Goal: Task Accomplishment & Management: Manage account settings

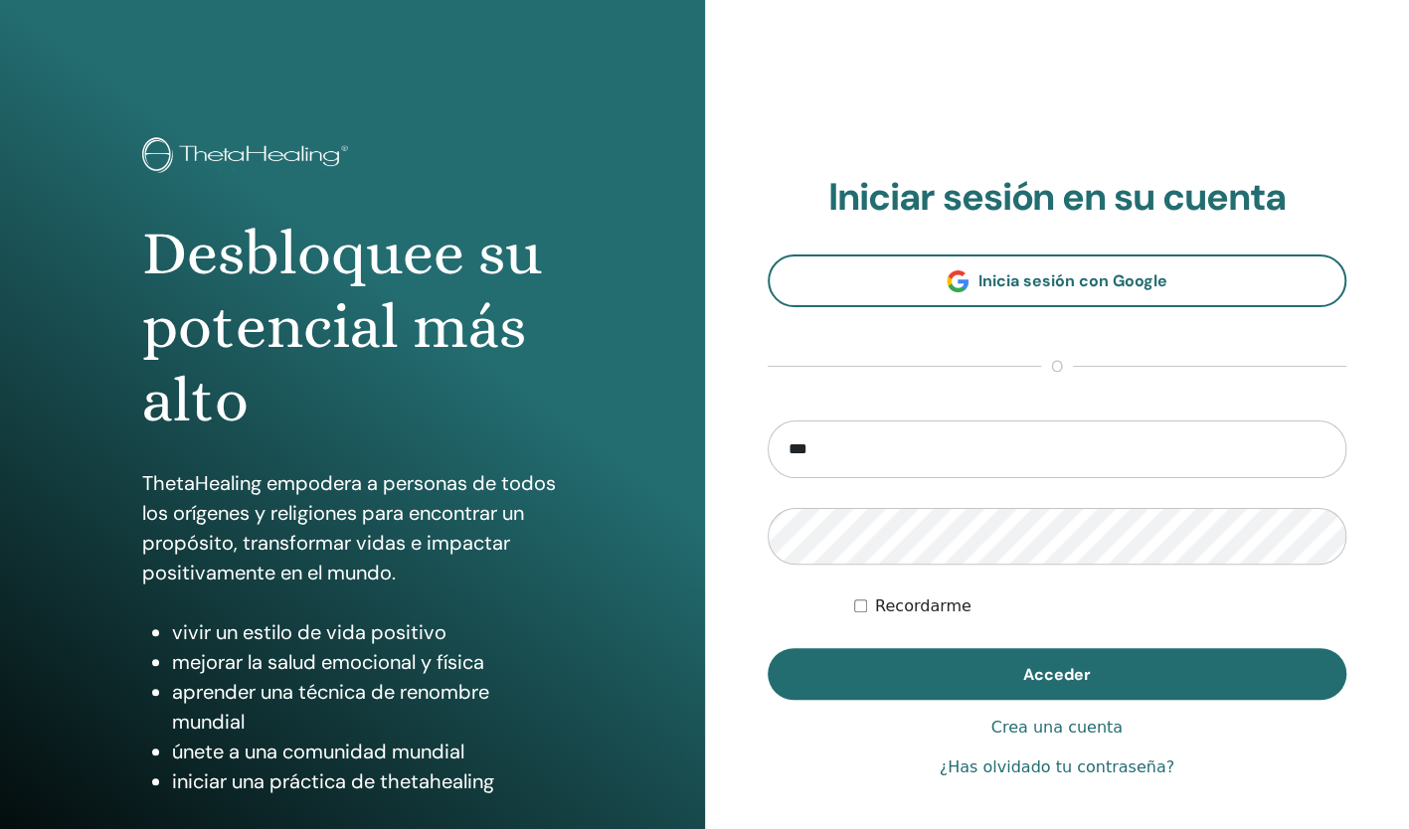
type input "**********"
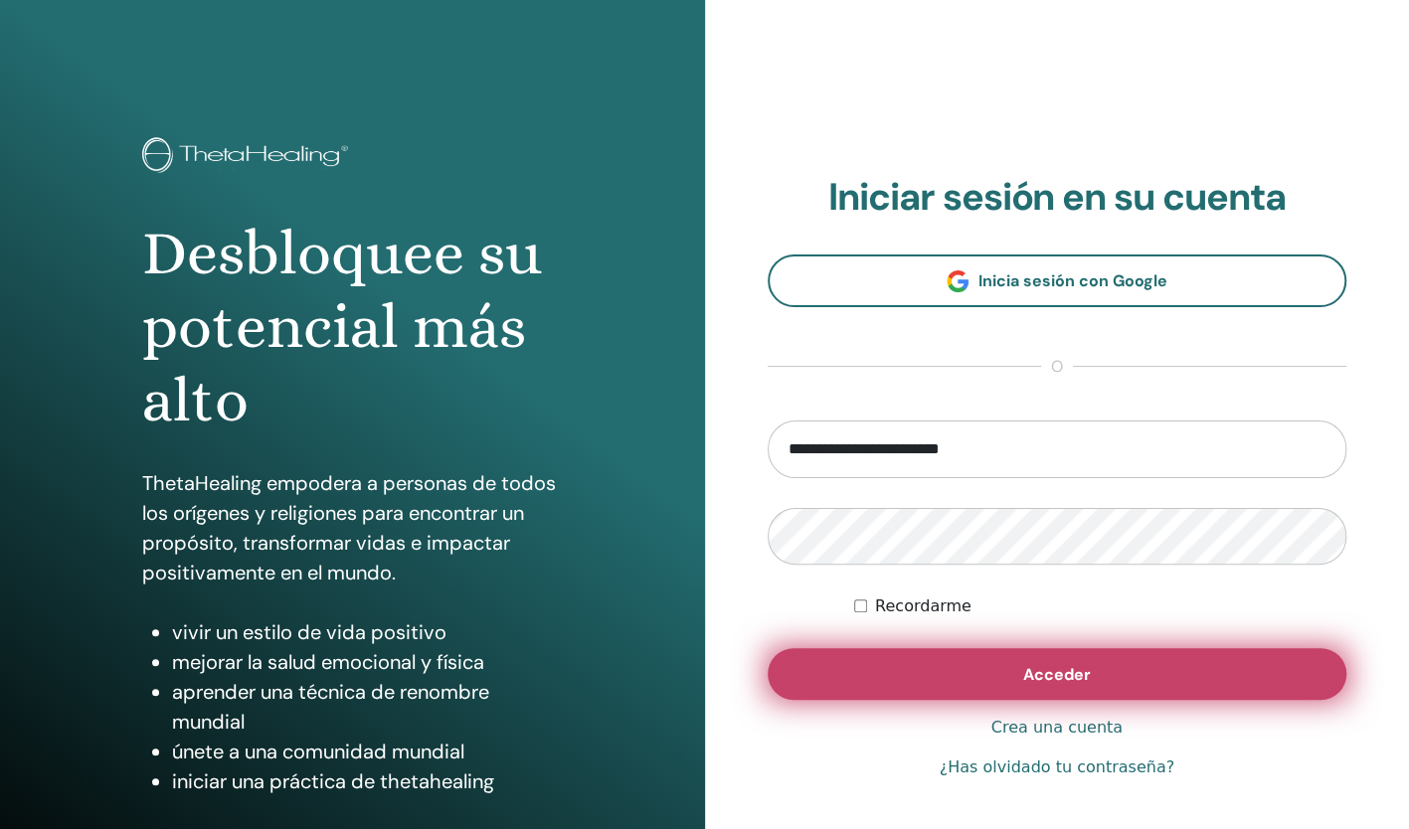
click at [983, 674] on button "Acceder" at bounding box center [1058, 674] width 580 height 52
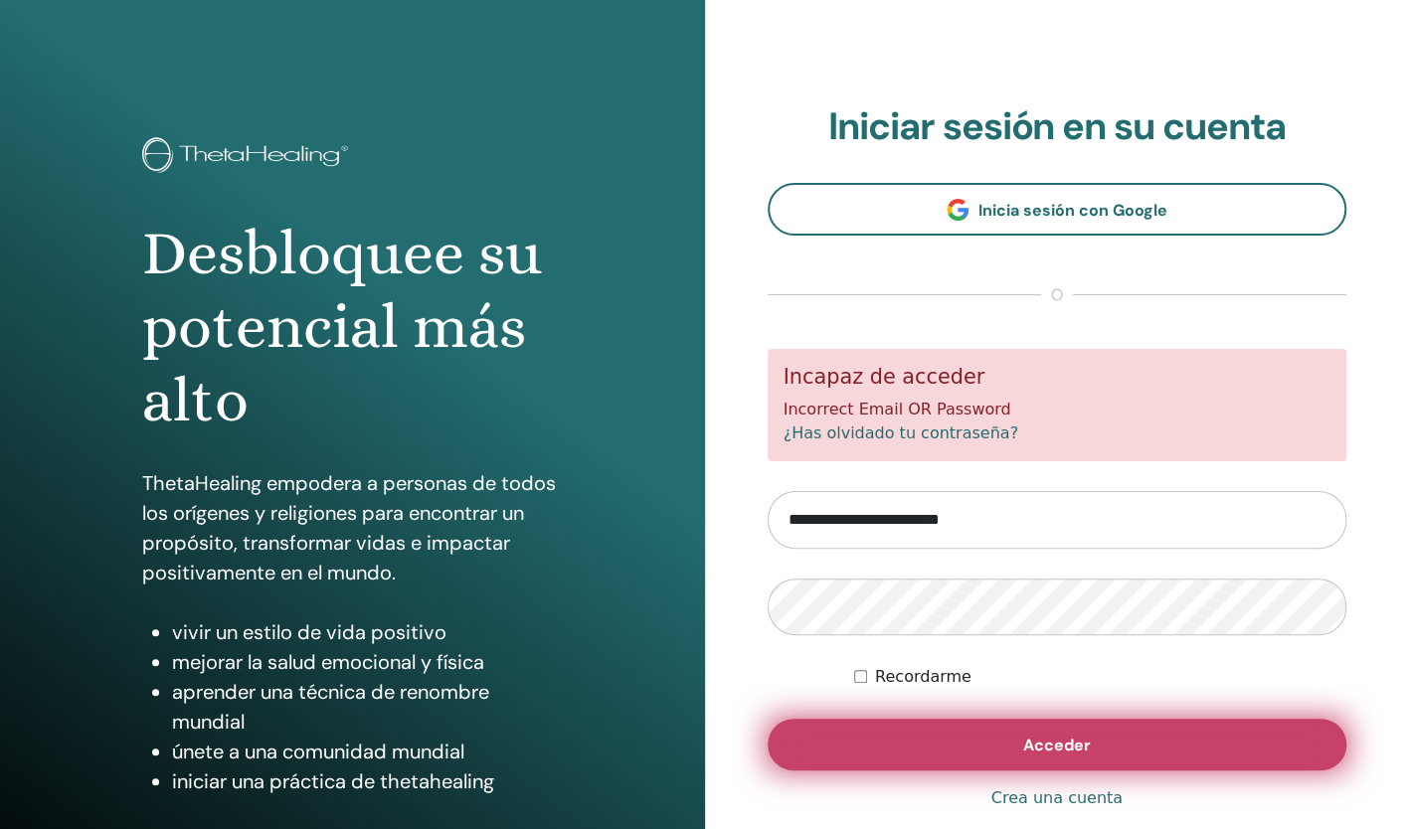
click at [1010, 744] on button "Acceder" at bounding box center [1058, 745] width 580 height 52
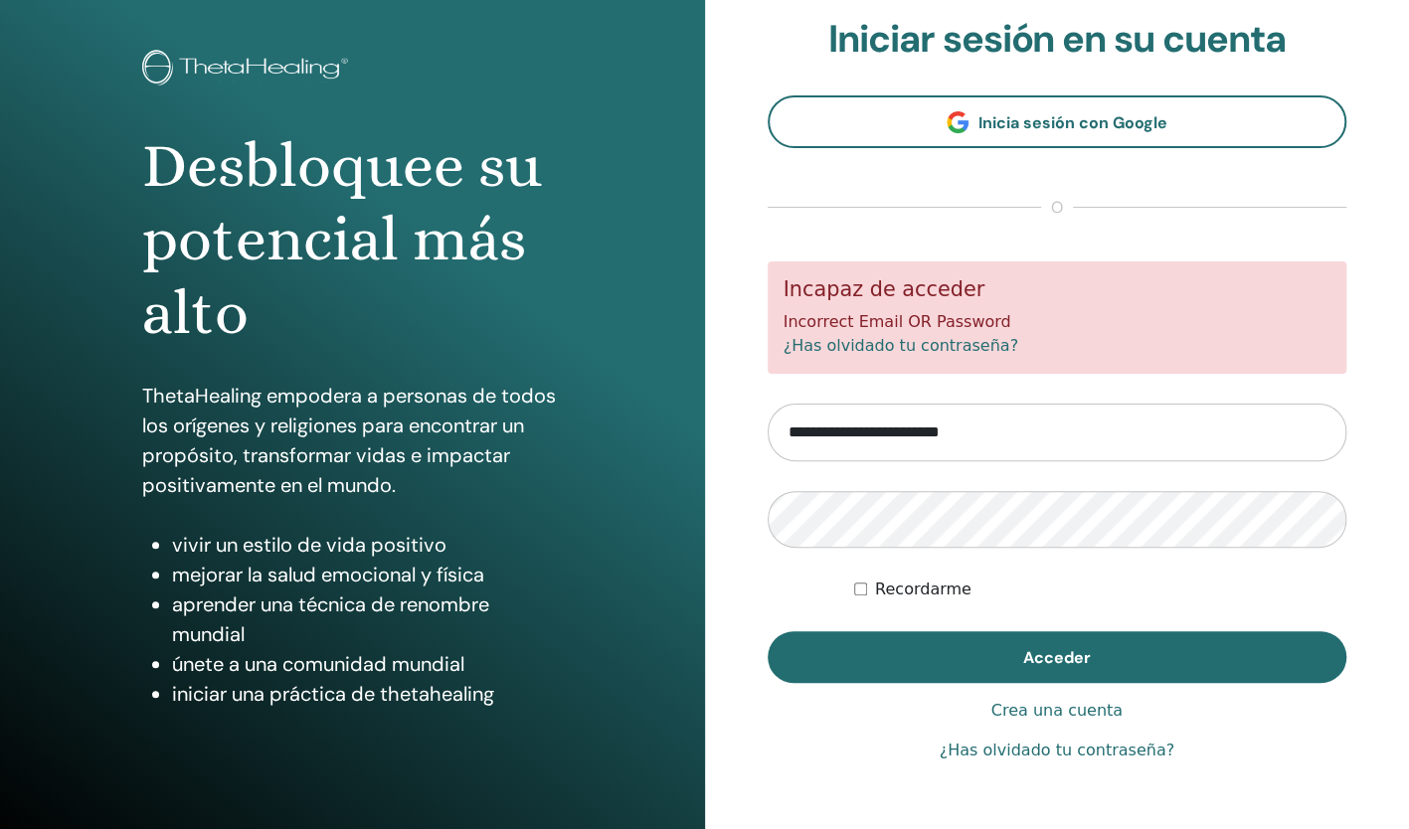
scroll to position [125, 0]
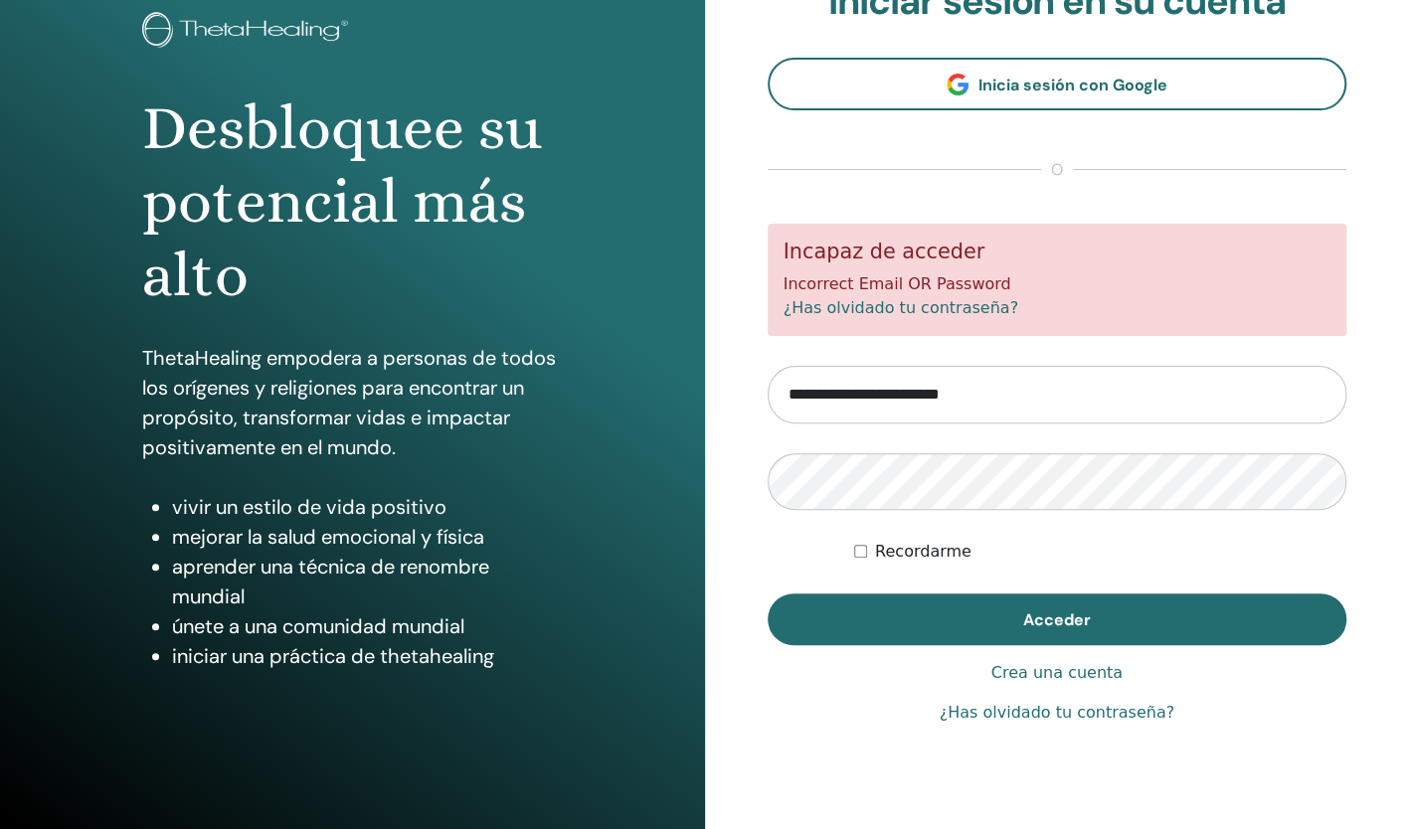
click at [1119, 710] on link "¿Has olvidado tu contraseña?" at bounding box center [1057, 713] width 235 height 24
click at [886, 392] on input "**********" at bounding box center [1058, 395] width 580 height 58
type input "**********"
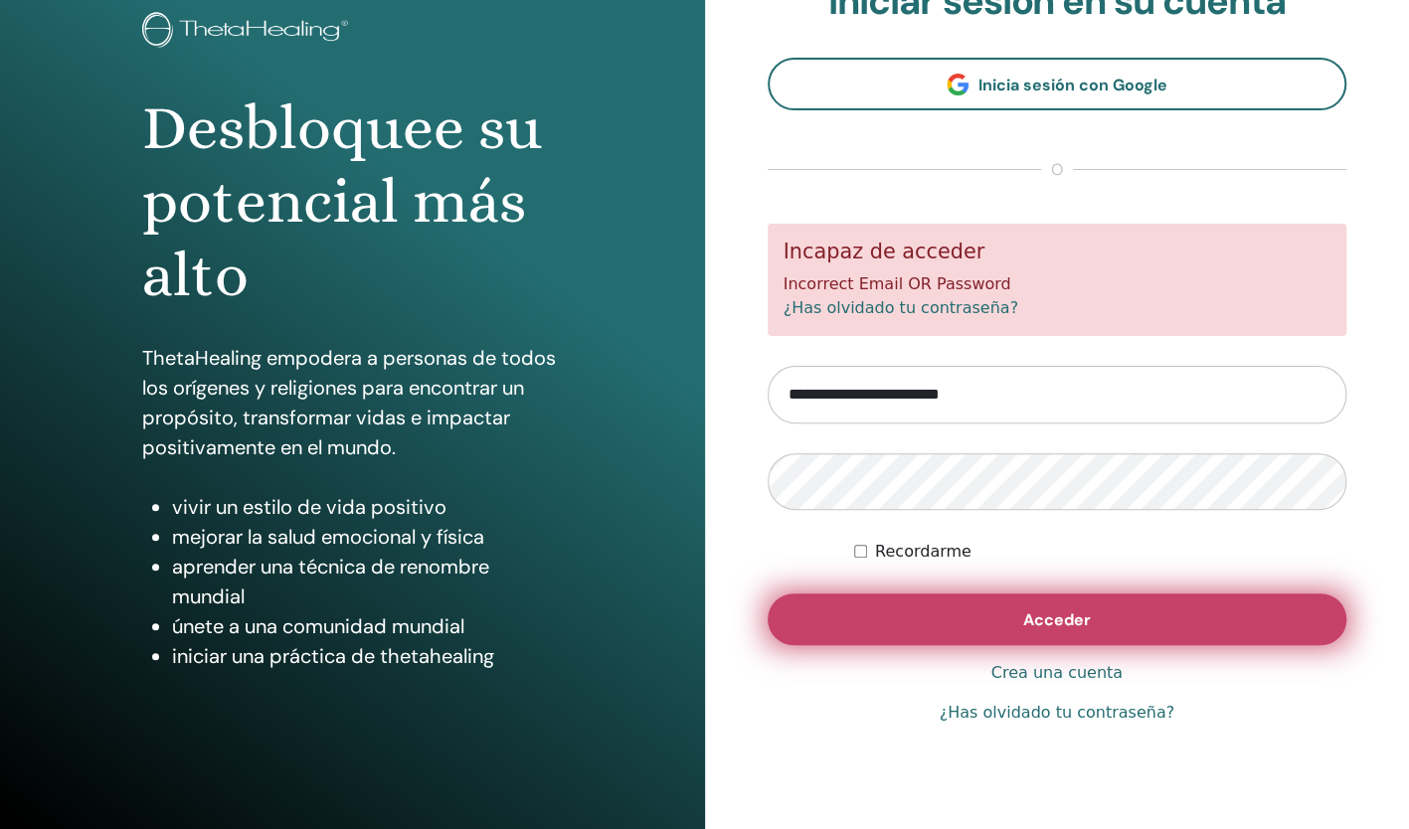
click at [953, 624] on button "Acceder" at bounding box center [1058, 620] width 580 height 52
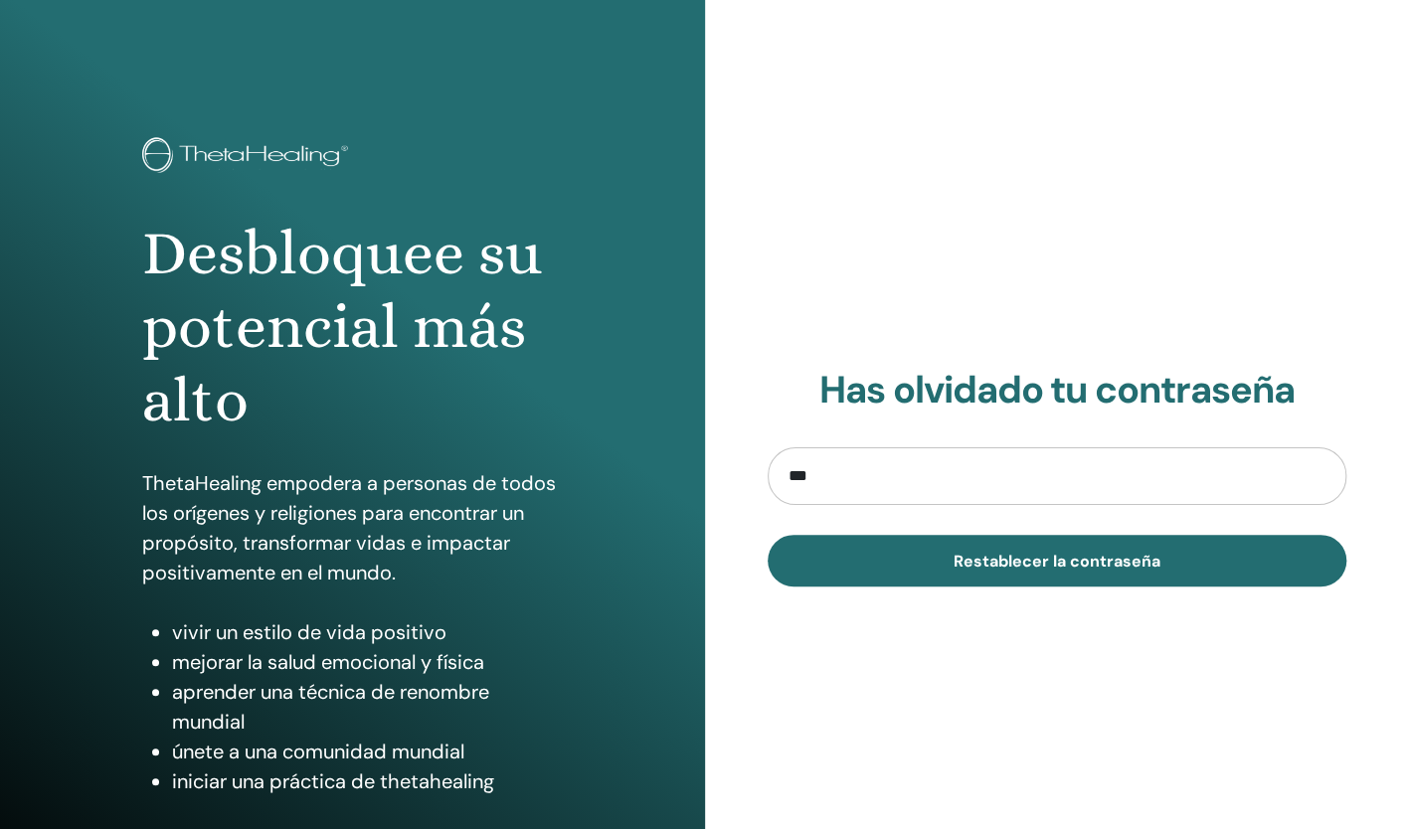
type input "**********"
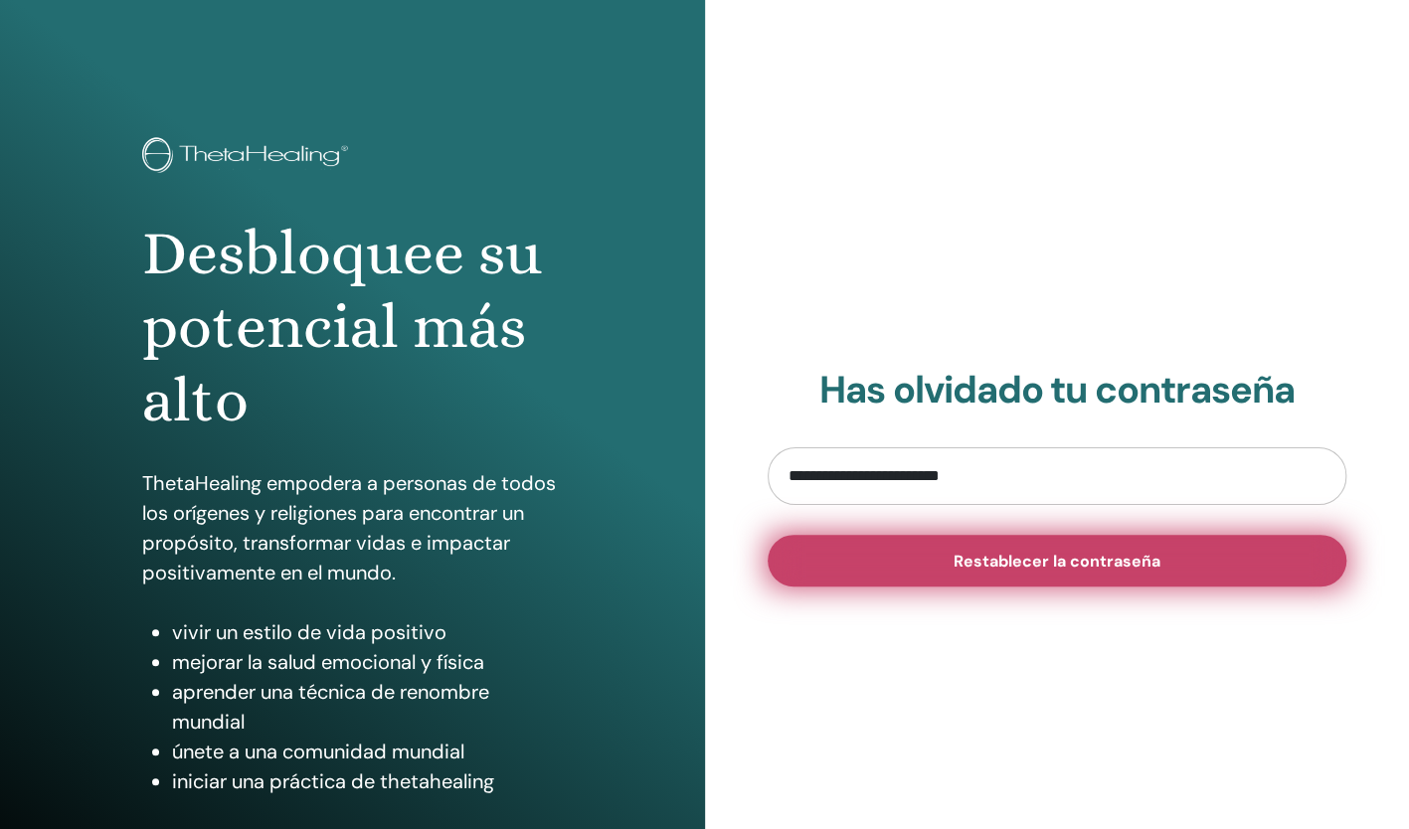
click at [995, 556] on span "Restablecer la contraseña" at bounding box center [1057, 561] width 207 height 21
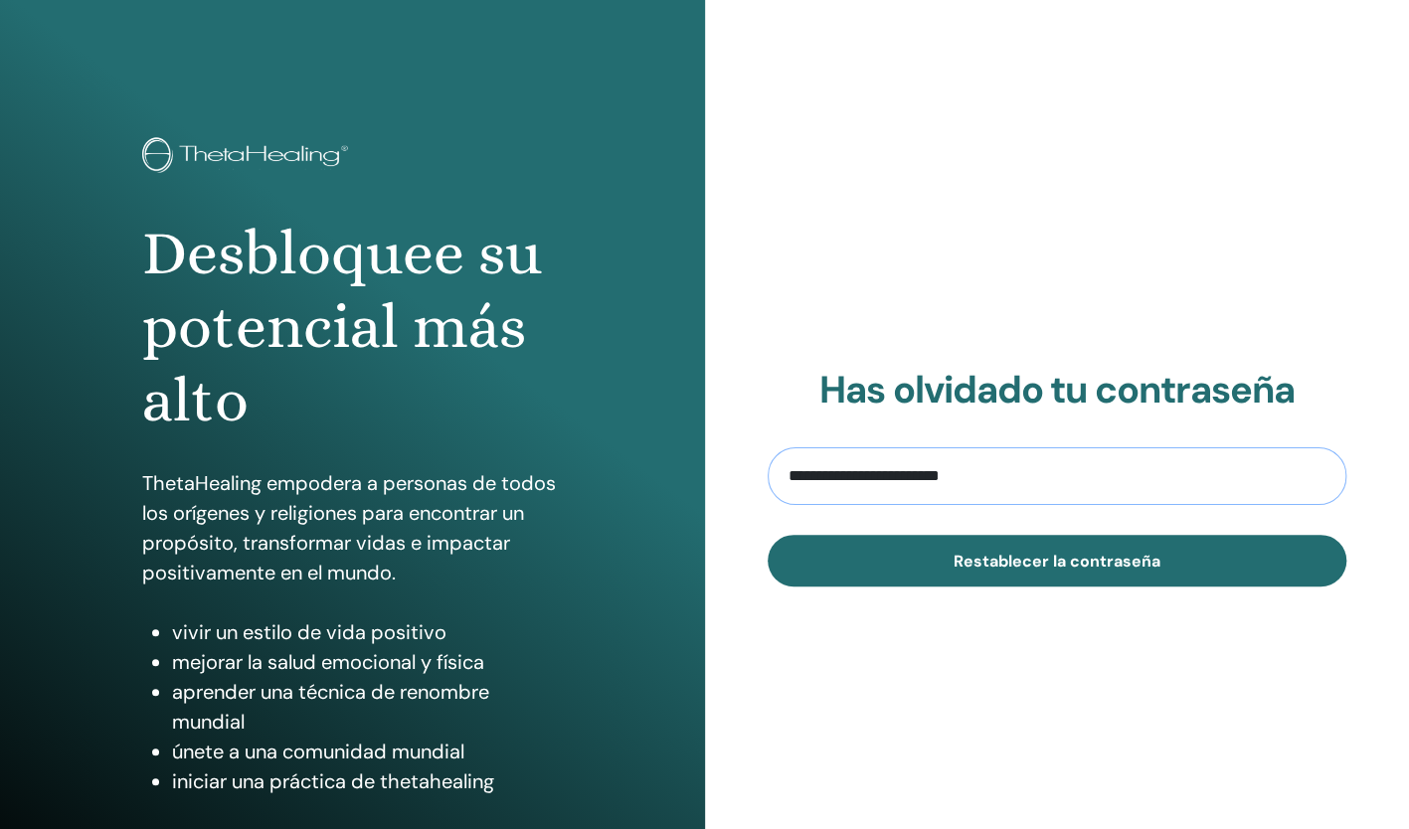
click at [997, 483] on input "**********" at bounding box center [1058, 477] width 580 height 58
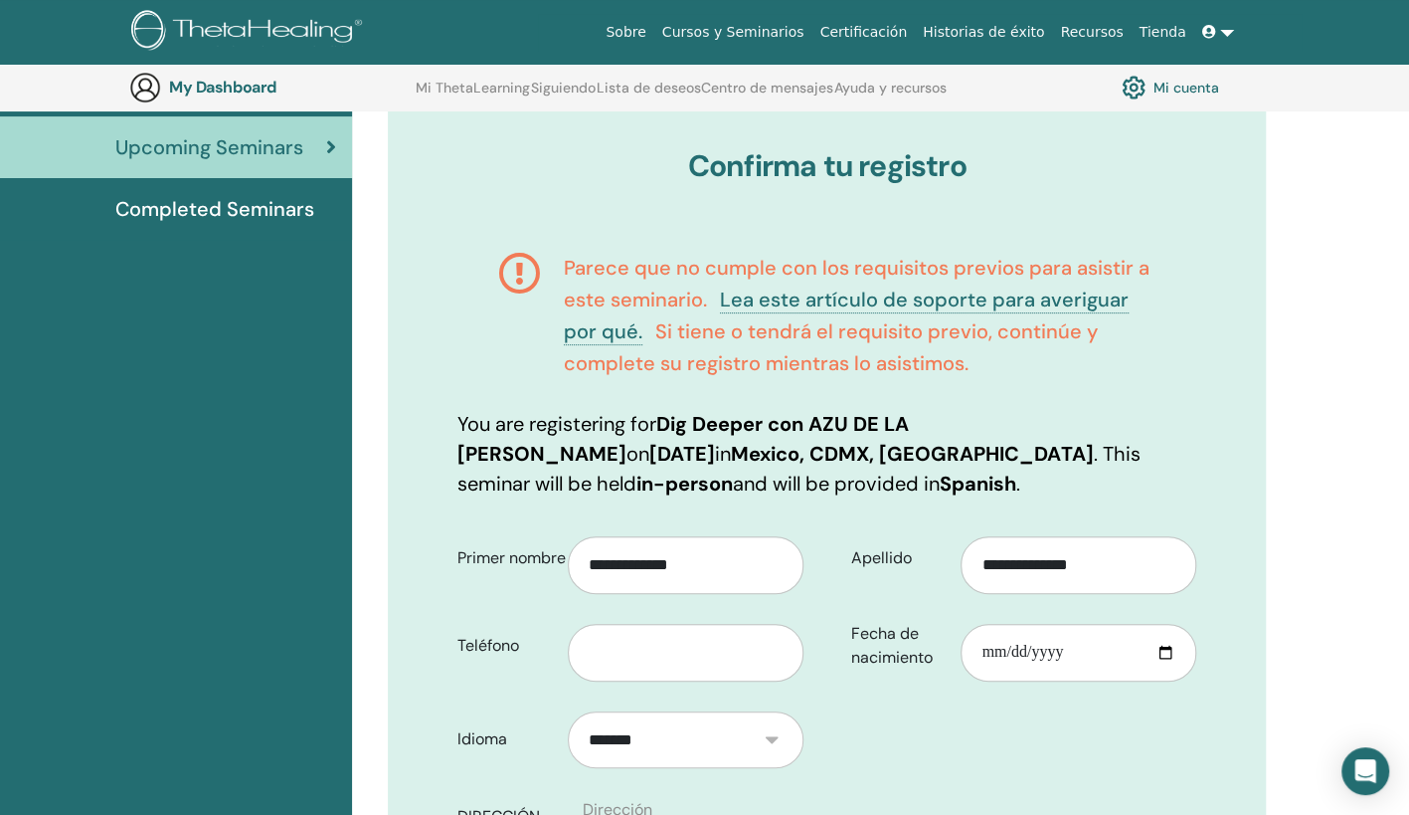
click at [1408, 608] on html "Sobre Cursos y Seminarios Certificación Historias de éxito Recursos Tienda JE J…" at bounding box center [704, 200] width 1409 height 815
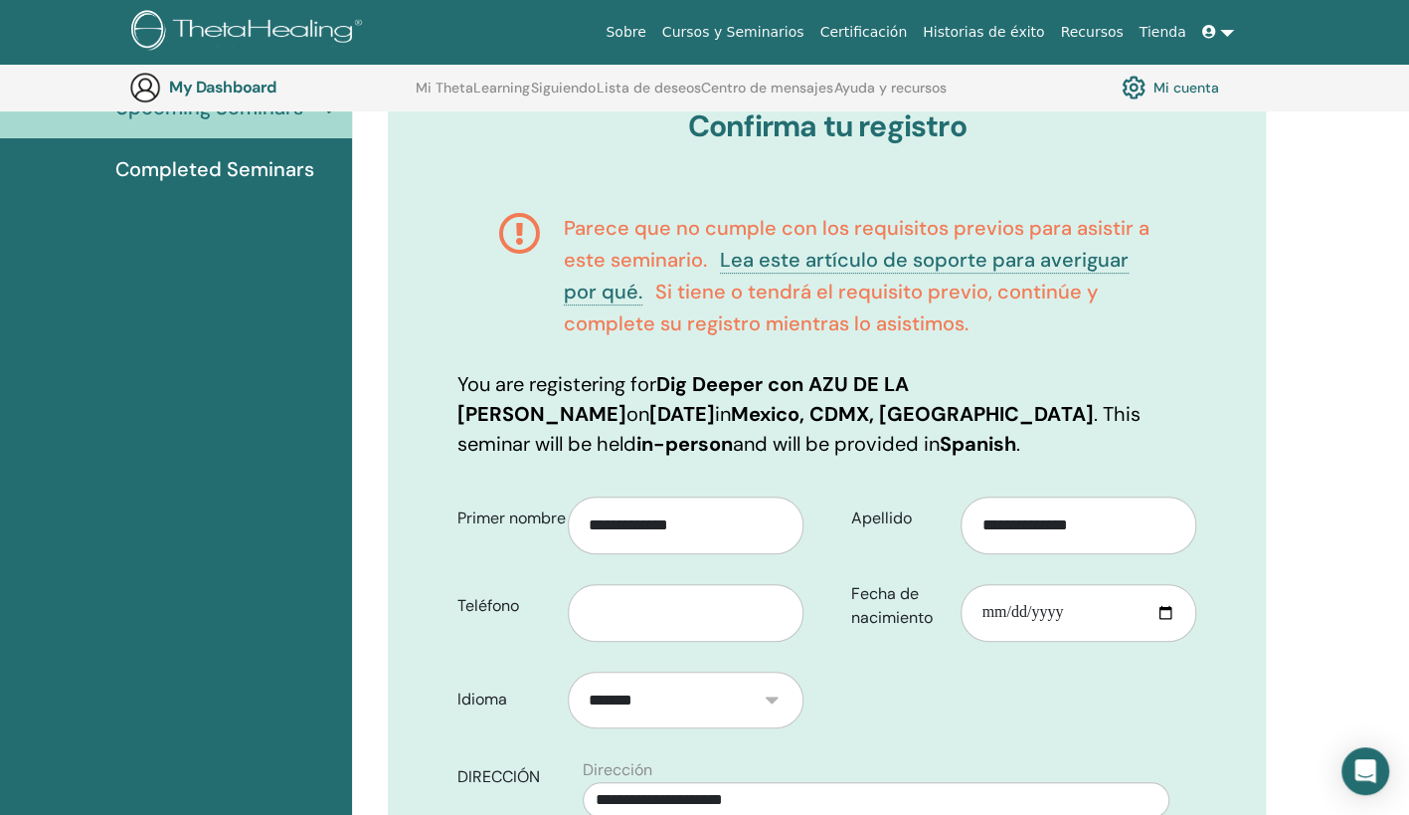
click at [1408, 568] on html "Sobre Cursos y Seminarios Certificación Historias de éxito Recursos Tienda JE J…" at bounding box center [704, 160] width 1409 height 815
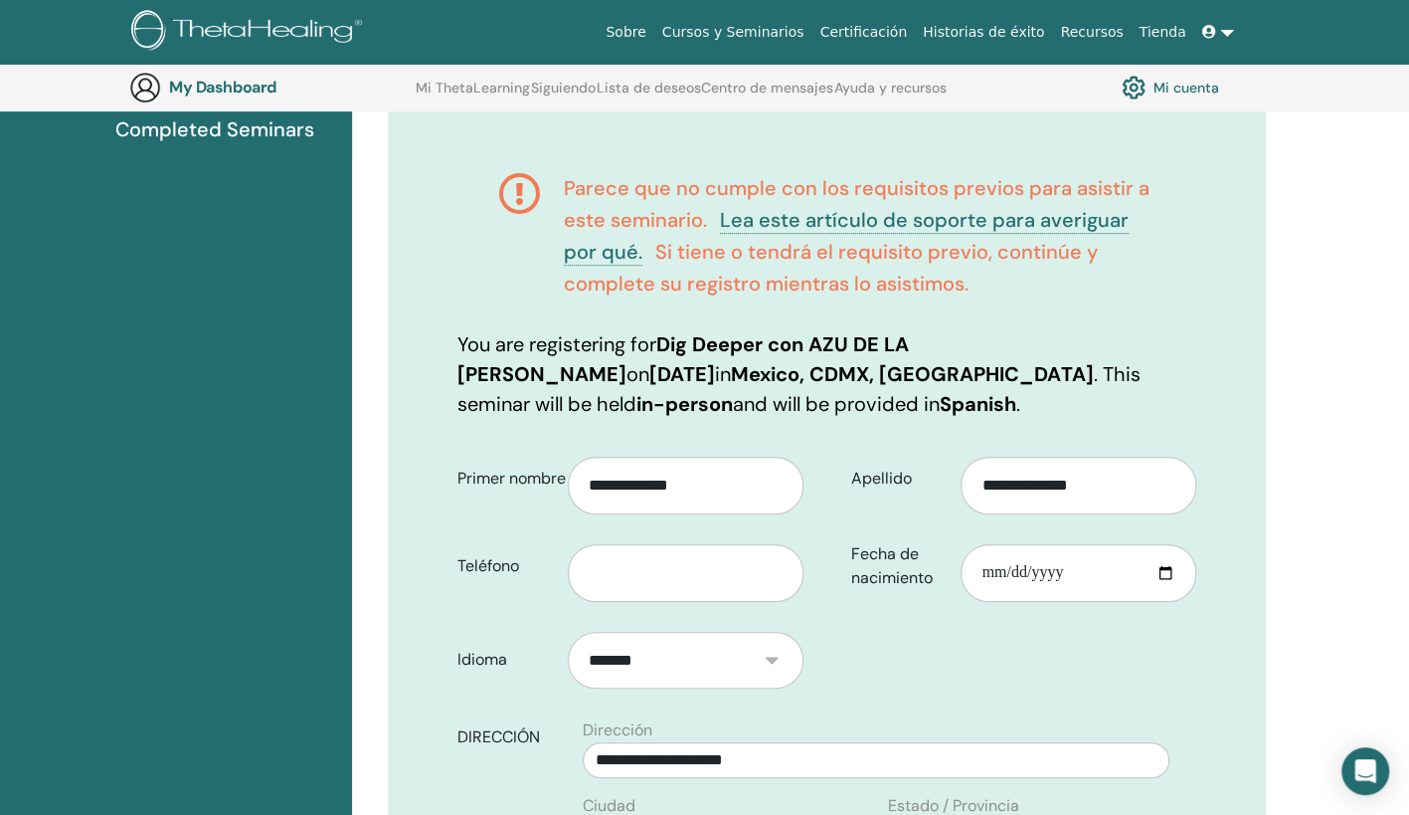
click at [1408, 528] on html "Sobre Cursos y Seminarios Certificación Historias de éxito Recursos Tienda JE J…" at bounding box center [704, 121] width 1409 height 815
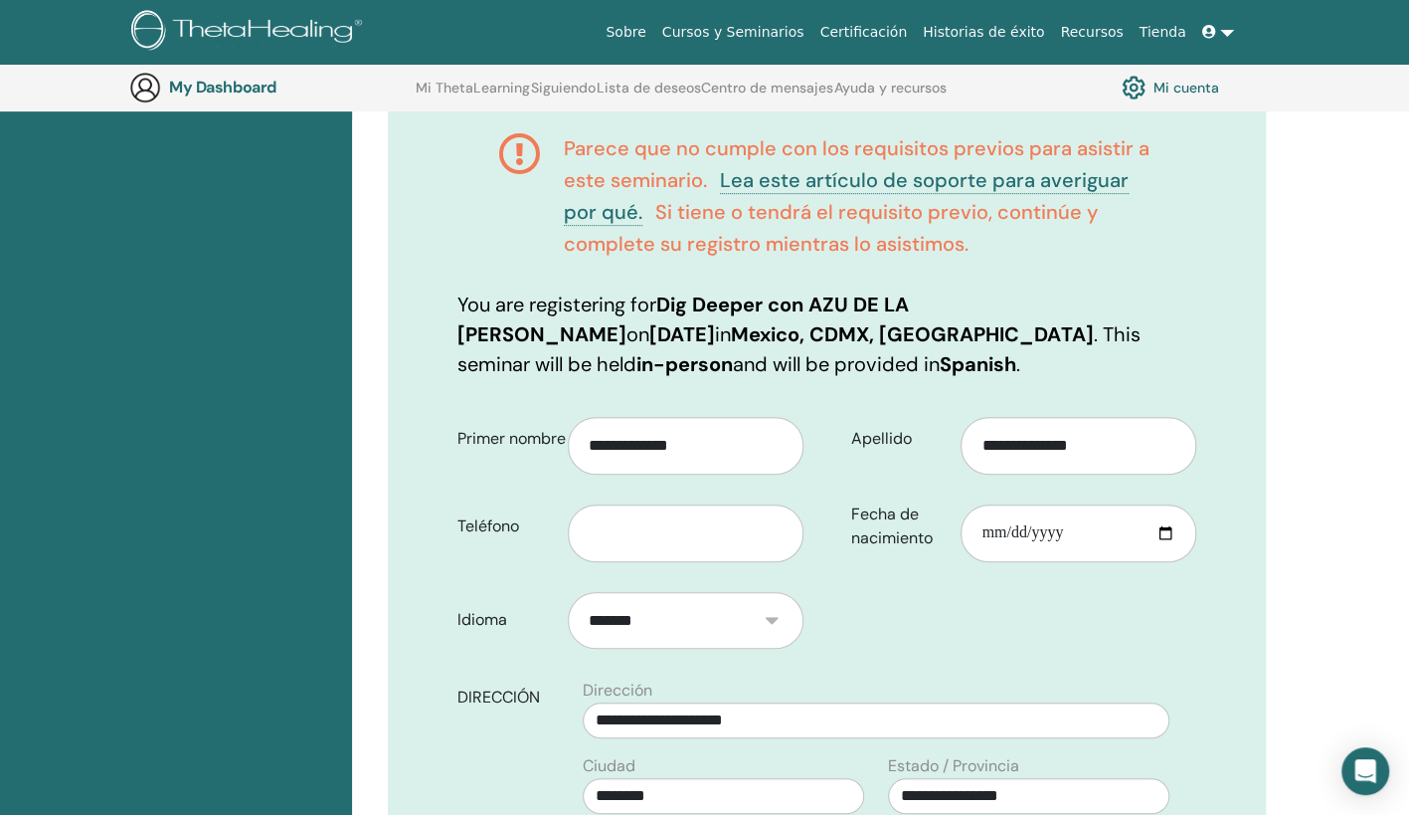
click at [1408, 488] on html "Sobre Cursos y Seminarios Certificación Historias de éxito Recursos Tienda JE J…" at bounding box center [704, 81] width 1409 height 815
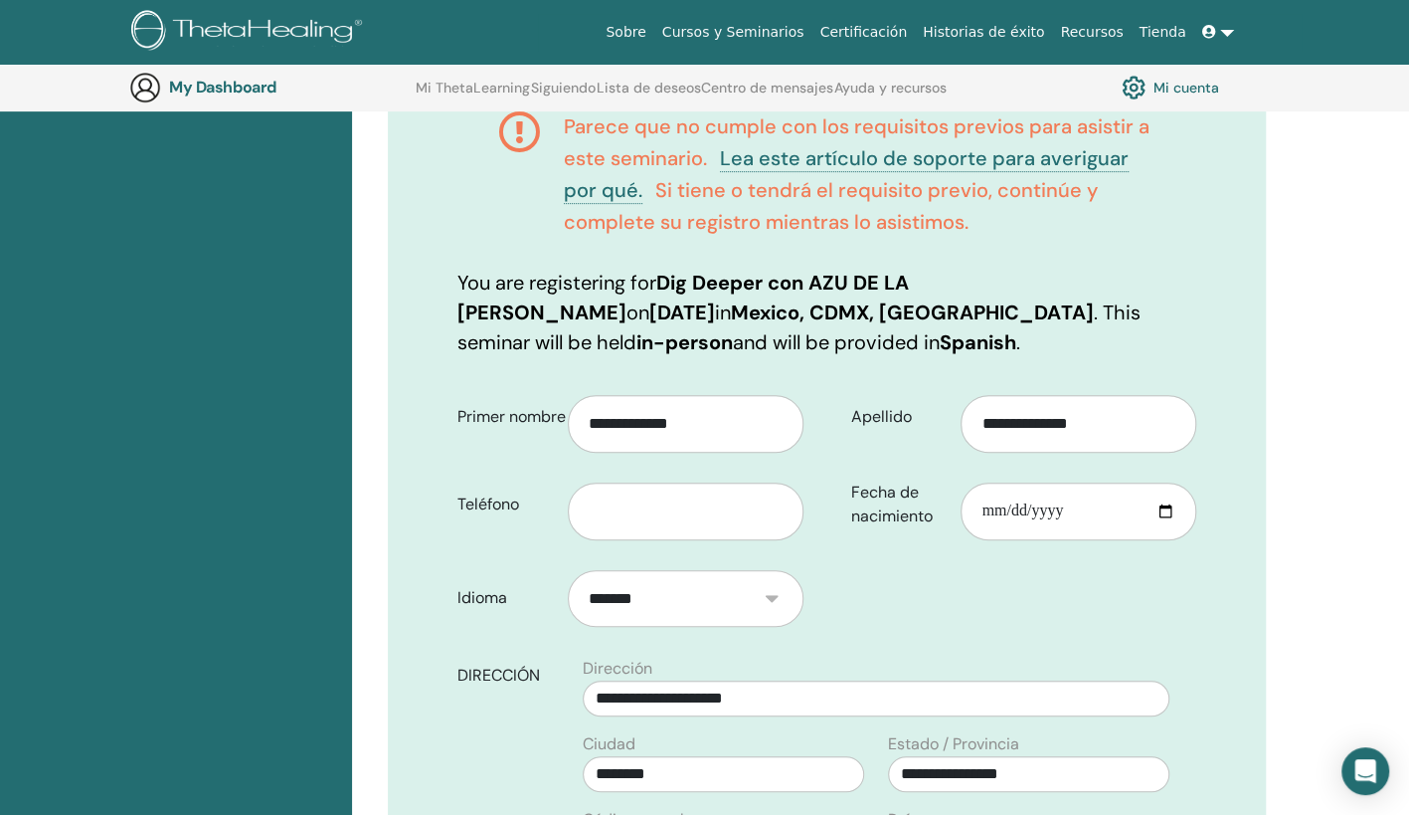
scroll to position [366, 0]
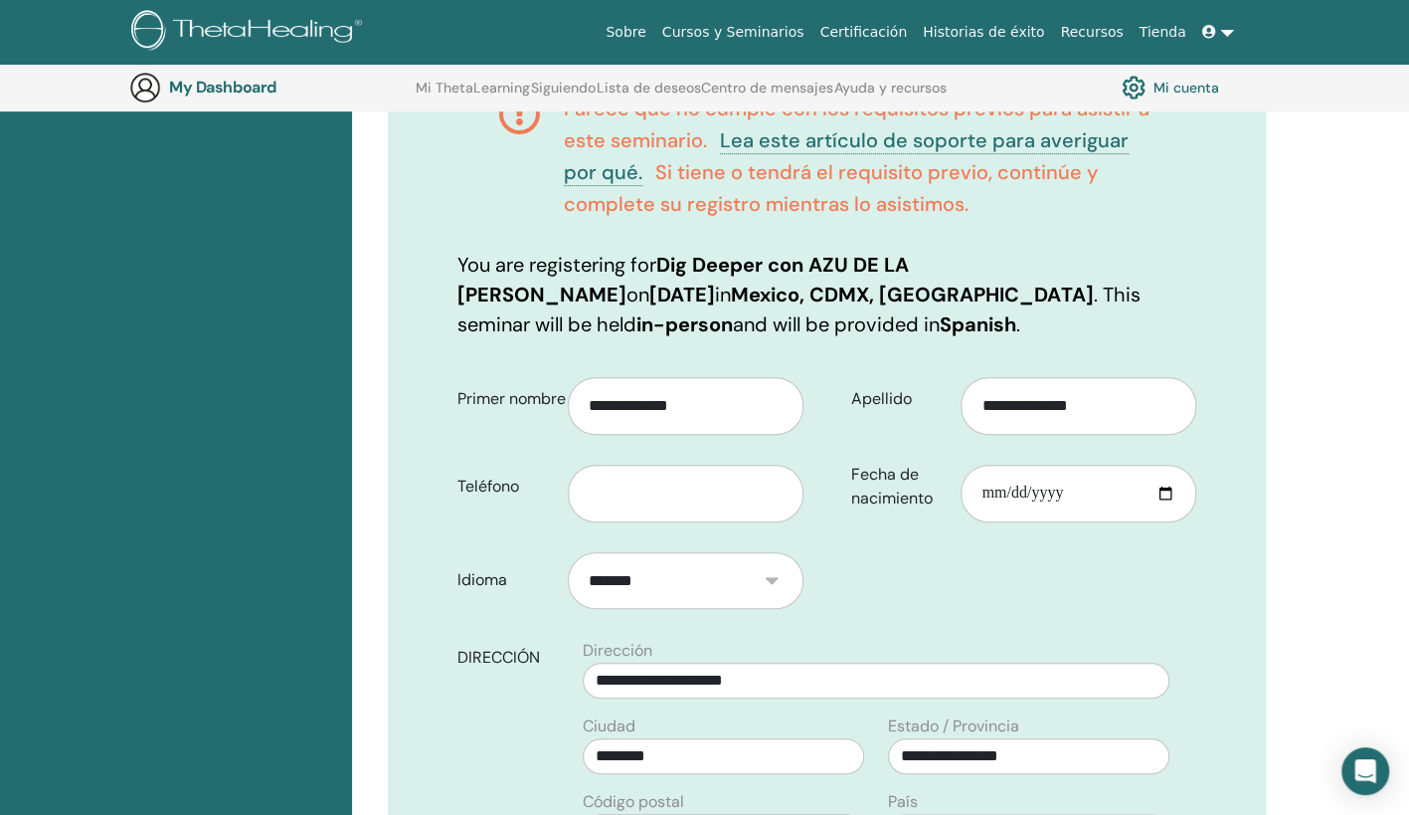
click at [1408, 449] on html "Sobre Cursos y Seminarios Certificación Historias de éxito Recursos Tienda JE J…" at bounding box center [704, 41] width 1409 height 815
click at [752, 504] on input "text" at bounding box center [686, 493] width 236 height 58
type input "**********"
click at [985, 483] on input "Fecha de nacimiento" at bounding box center [1079, 493] width 236 height 58
type input "**********"
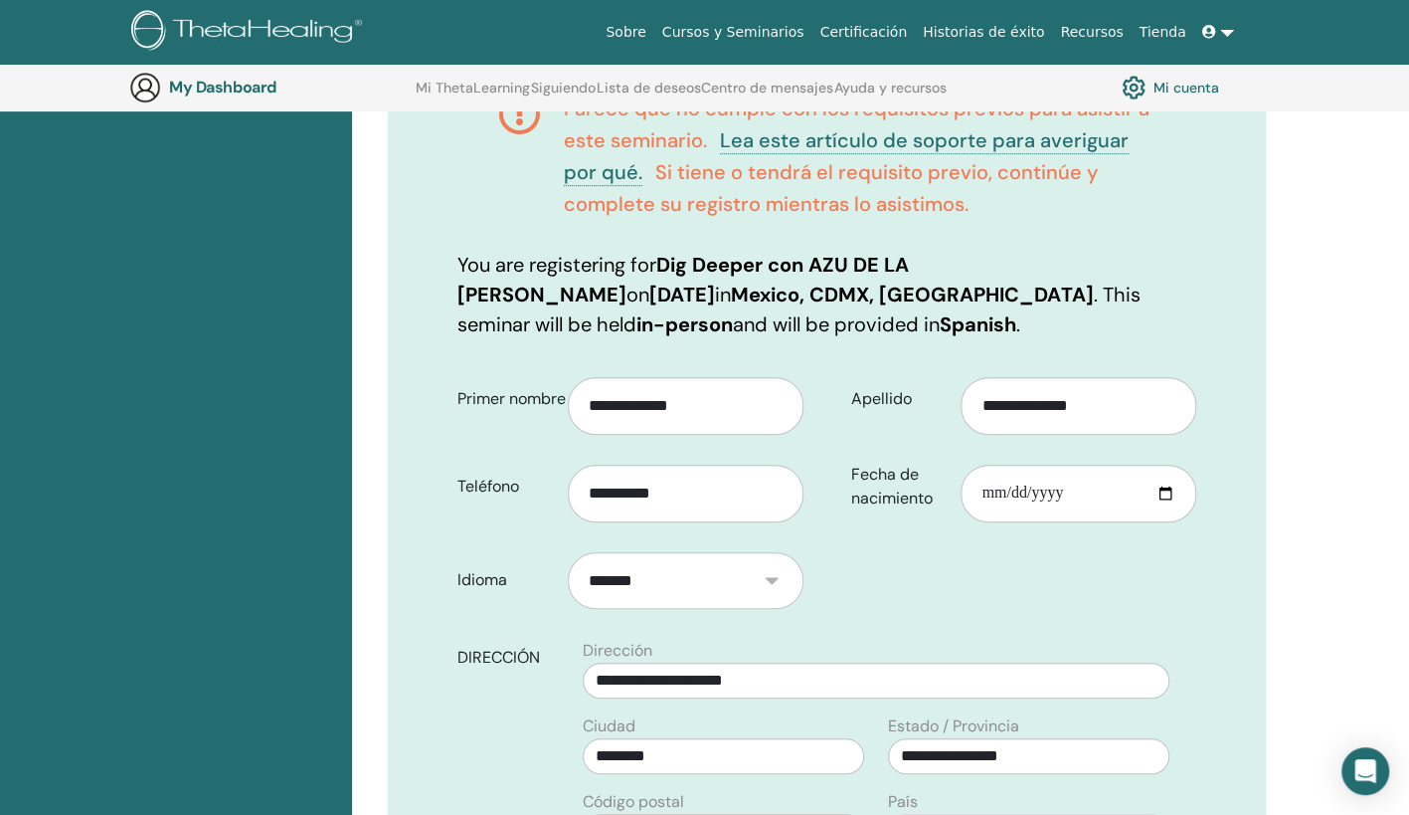
click at [998, 535] on div "**********" at bounding box center [1019, 450] width 384 height 175
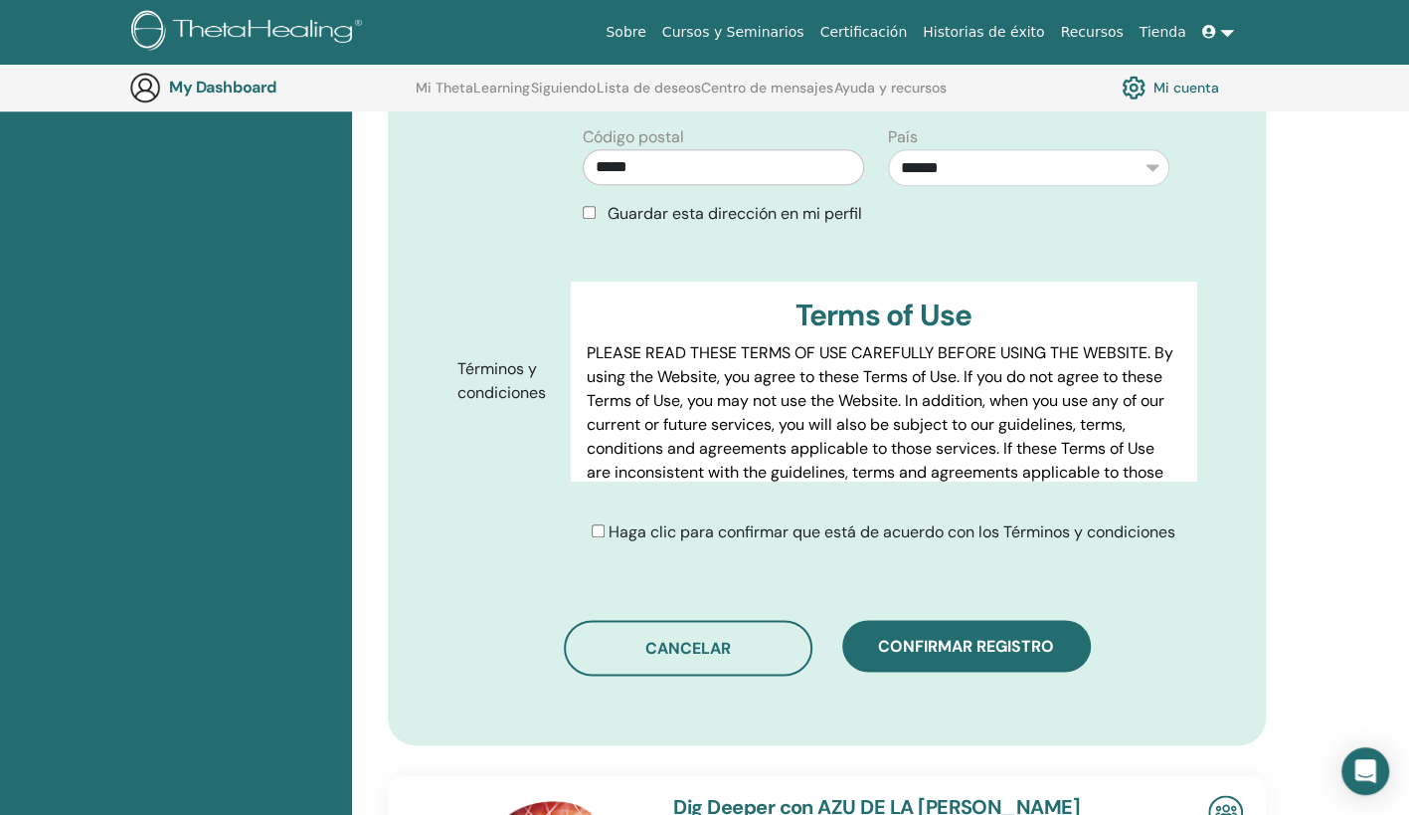
scroll to position [1055, 0]
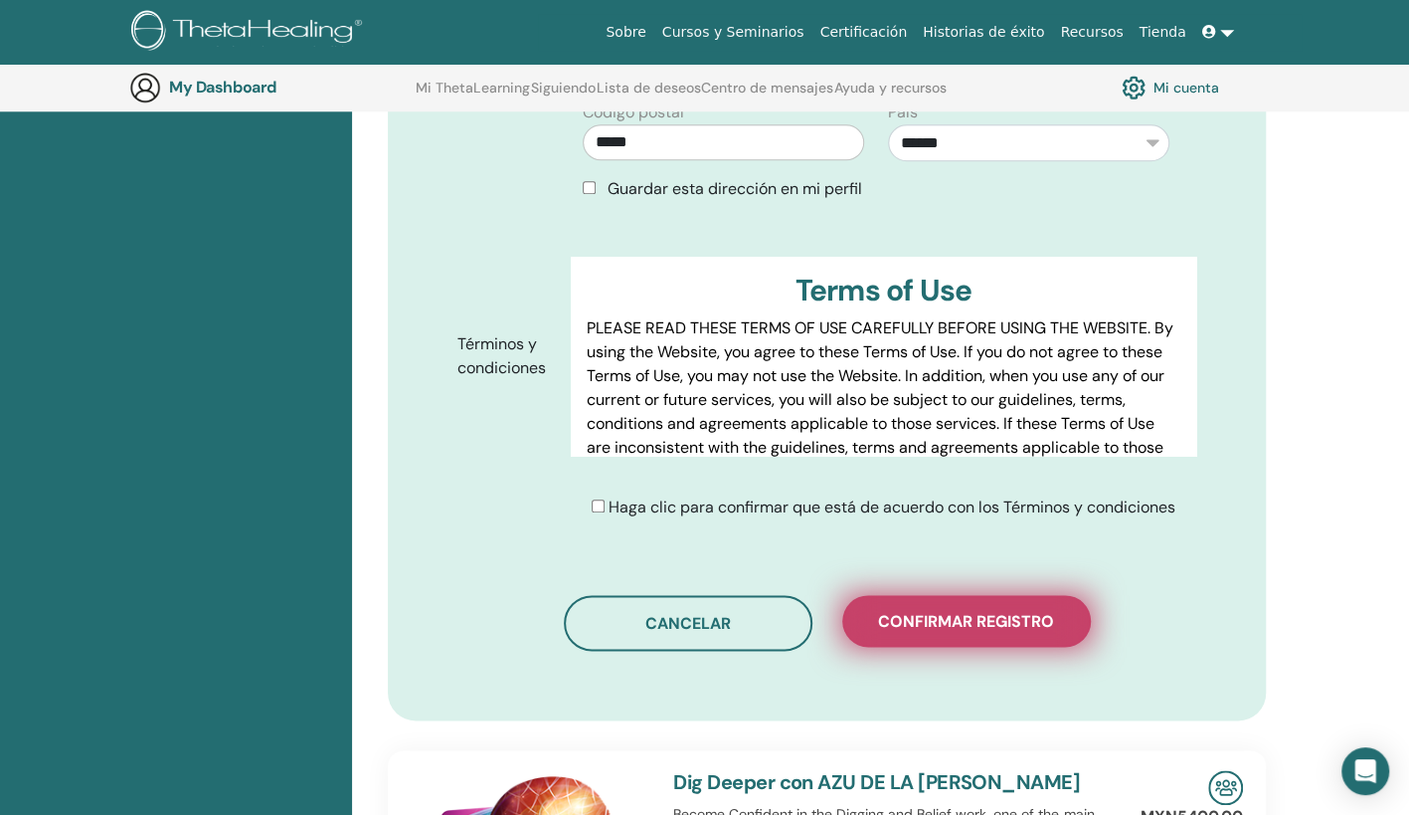
click at [898, 616] on span "Confirmar registro" at bounding box center [966, 621] width 176 height 21
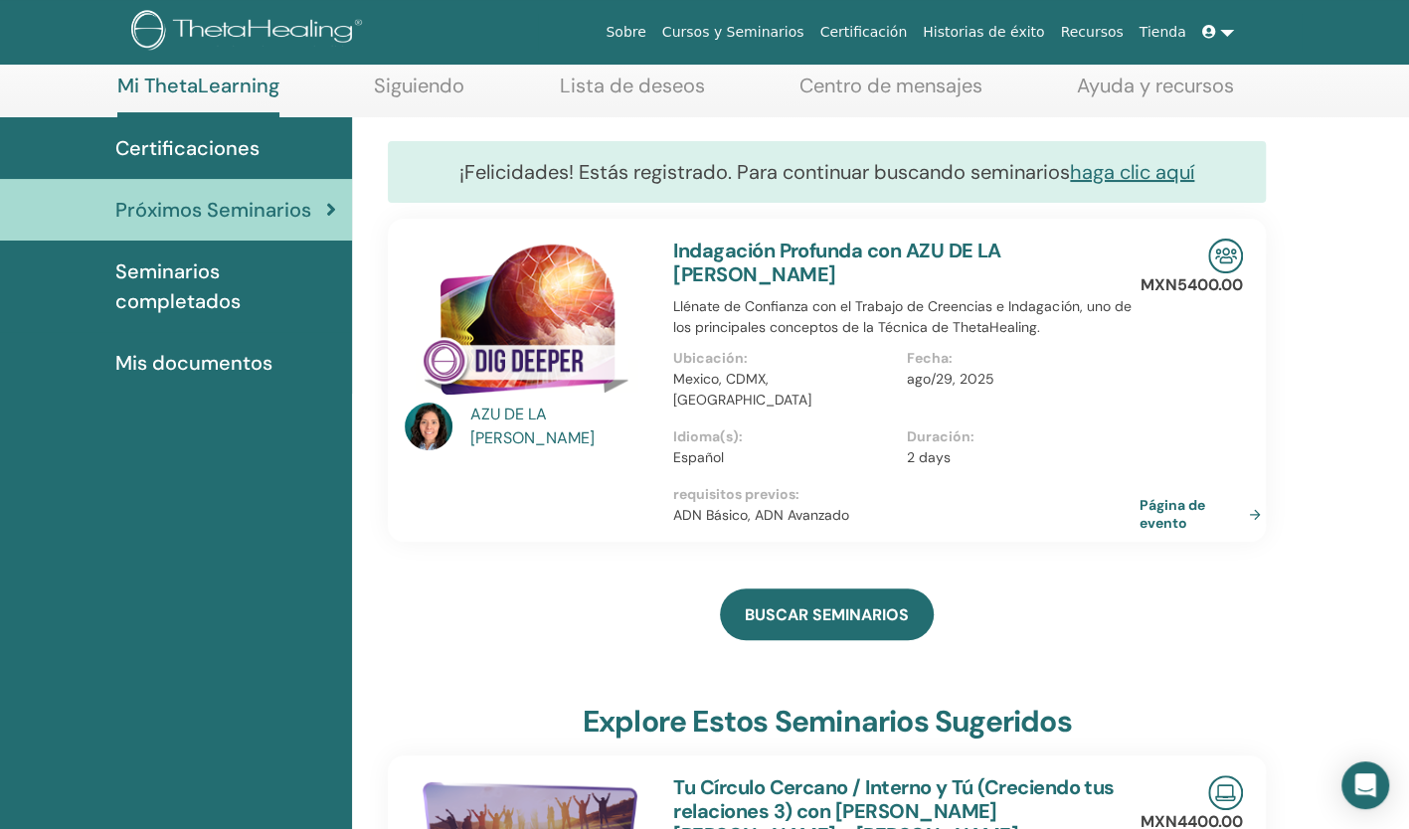
scroll to position [119, 0]
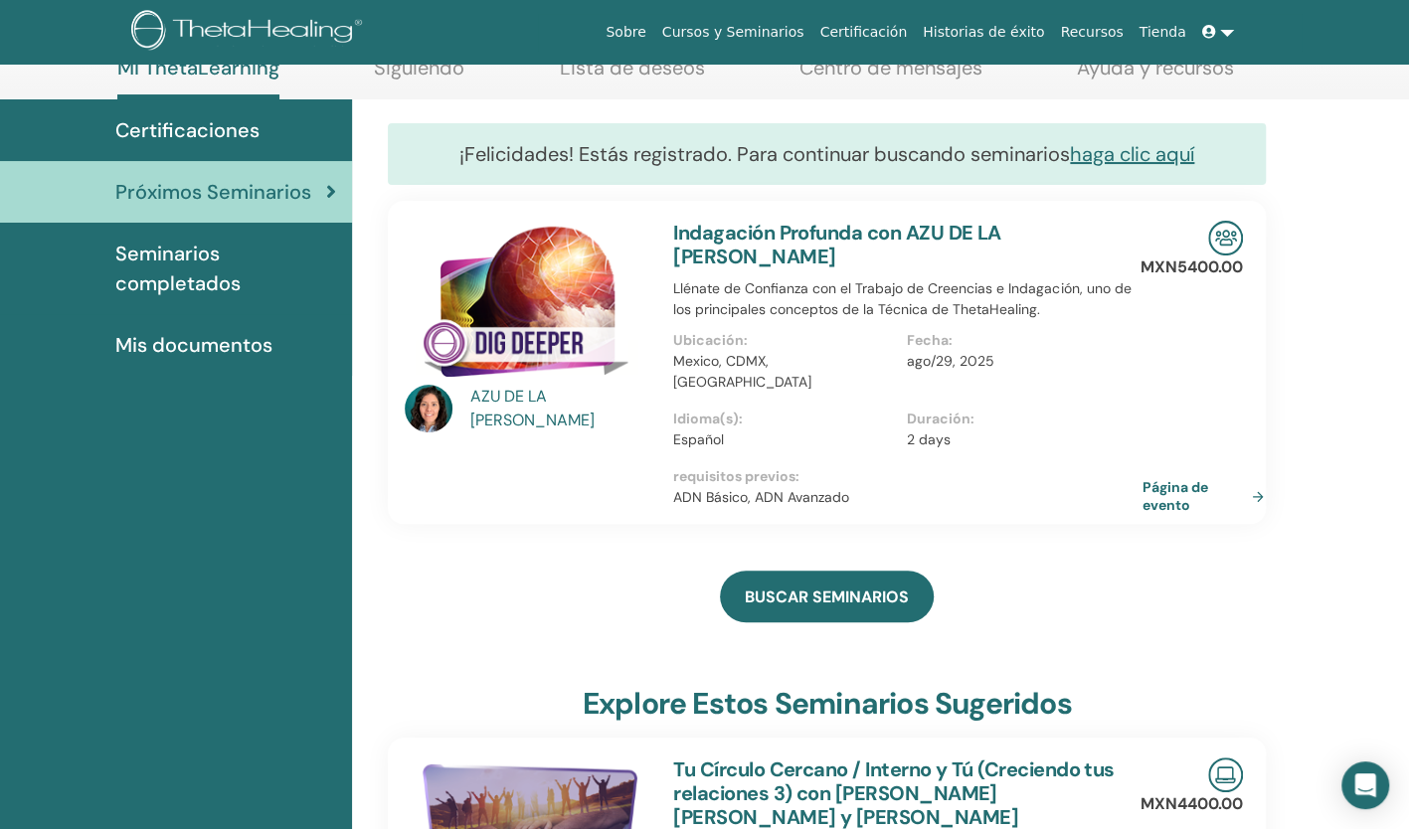
click at [1158, 478] on link "Página de evento" at bounding box center [1207, 496] width 129 height 36
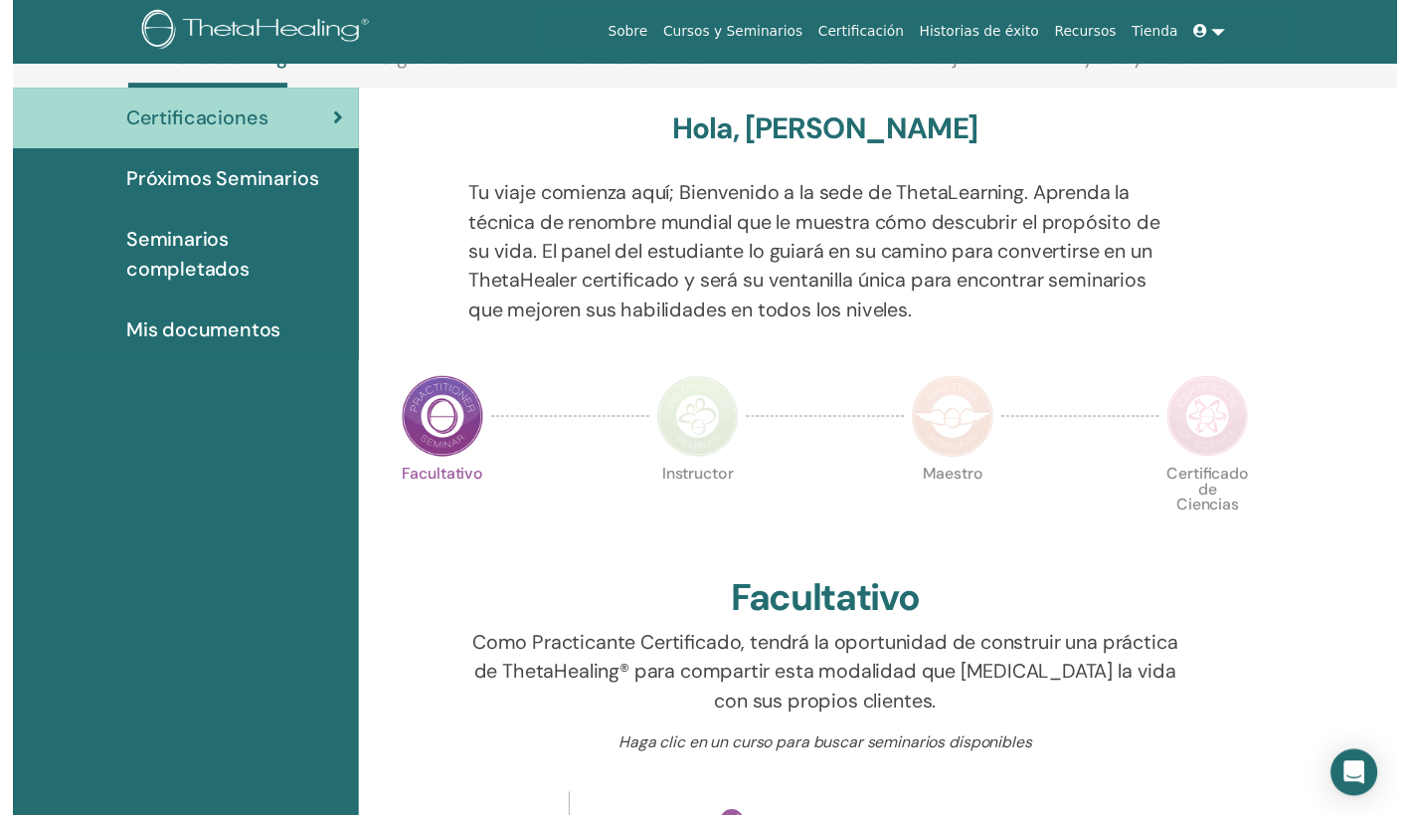
scroll to position [211, 0]
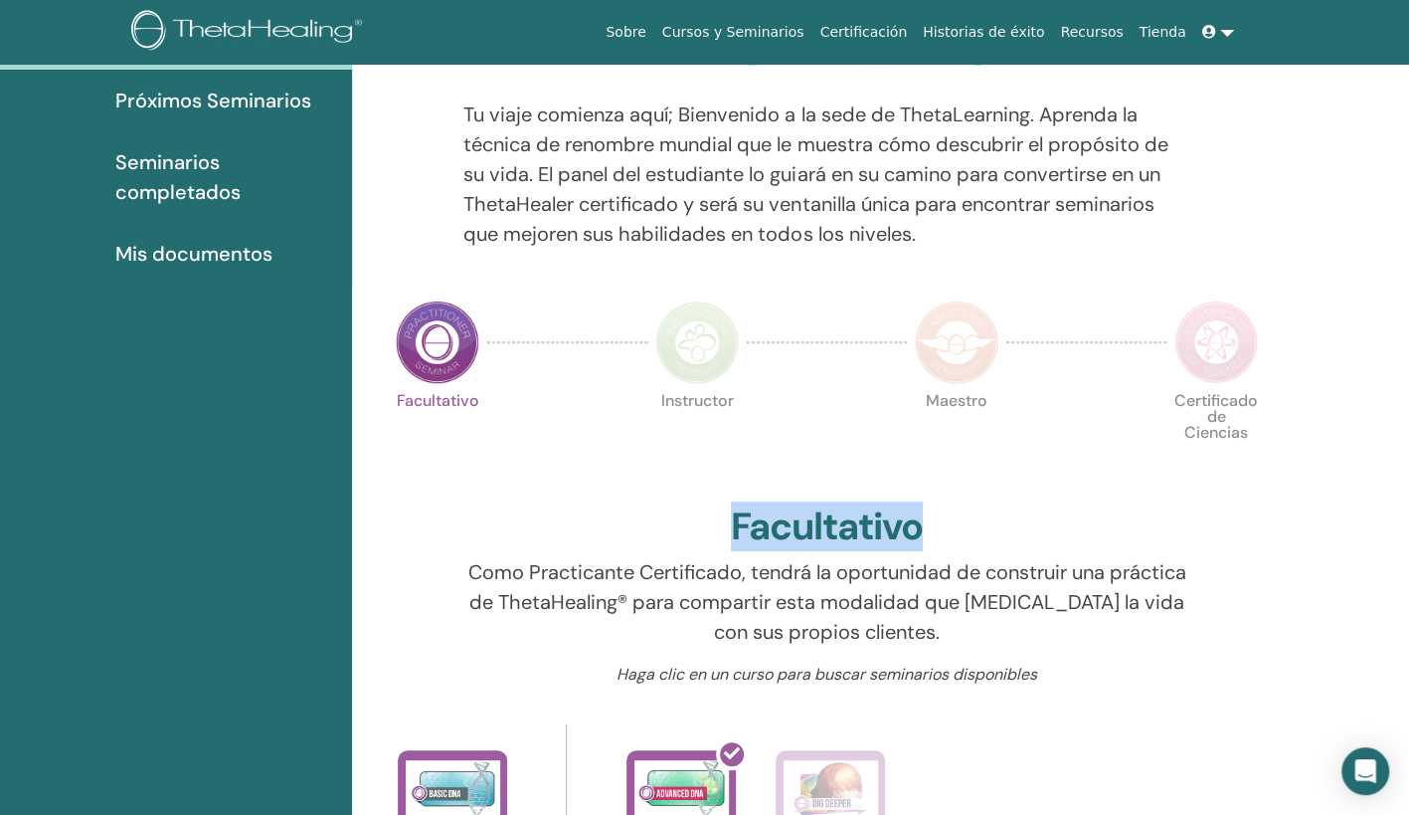
click at [1408, 604] on html "Sobre Cursos y Seminarios Certificación Historias de éxito Recursos Tienda JE J…" at bounding box center [704, 196] width 1409 height 815
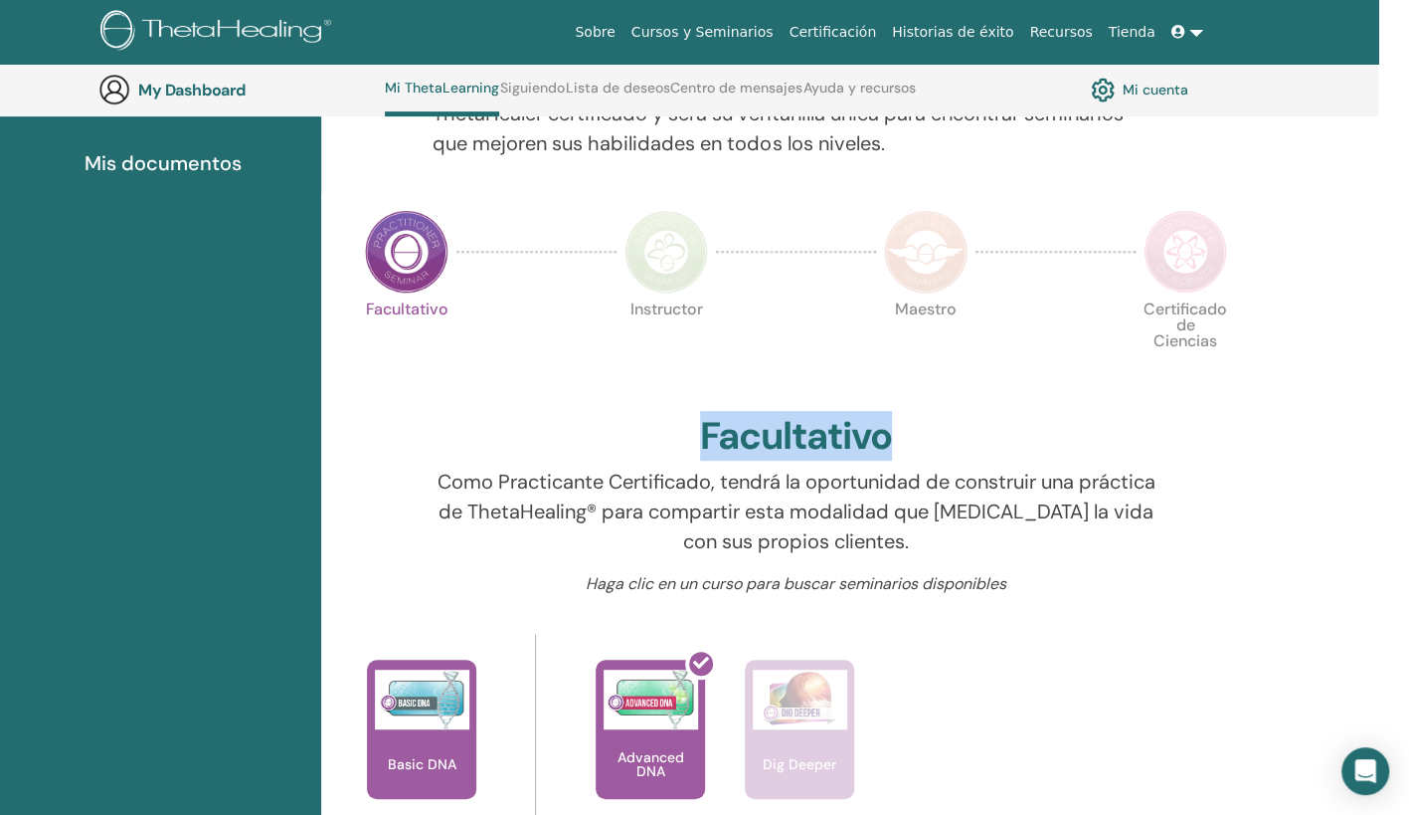
click at [1378, 460] on html "Sobre Cursos y Seminarios Certificación Historias de éxito Recursos Tienda JE J…" at bounding box center [673, 53] width 1409 height 815
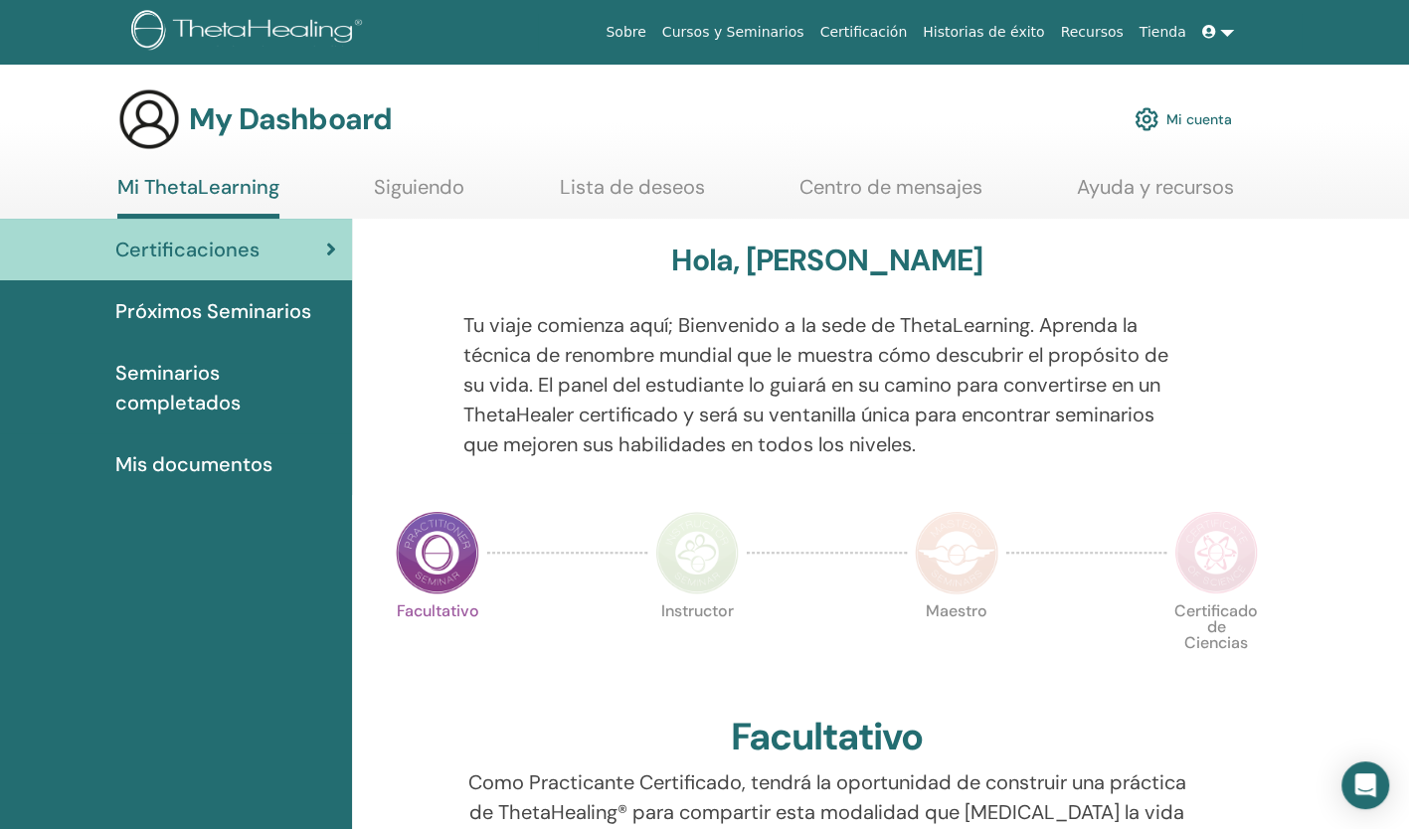
scroll to position [0, 0]
click at [1226, 29] on link at bounding box center [1218, 32] width 48 height 37
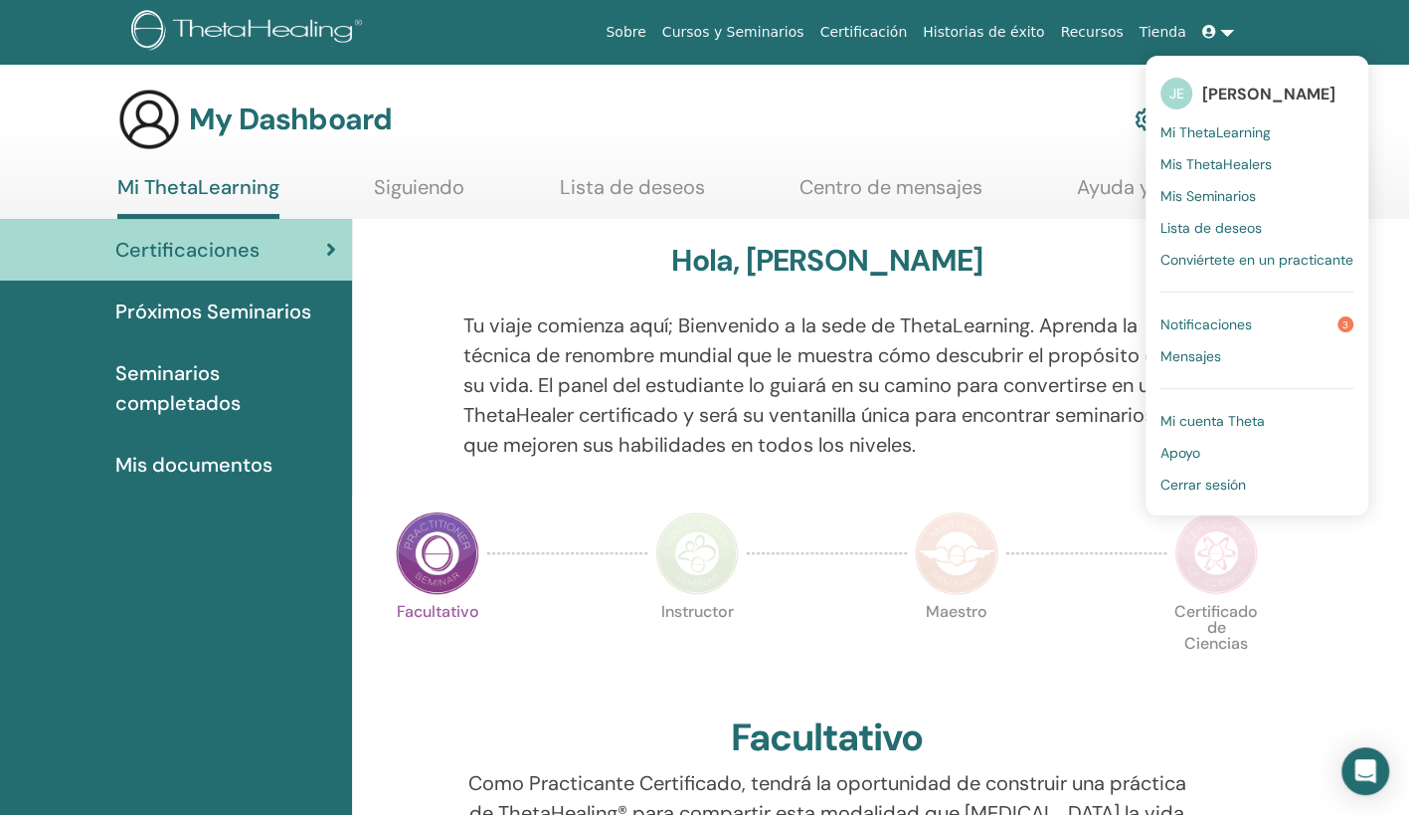
click at [1231, 97] on span "[PERSON_NAME]" at bounding box center [1268, 94] width 133 height 21
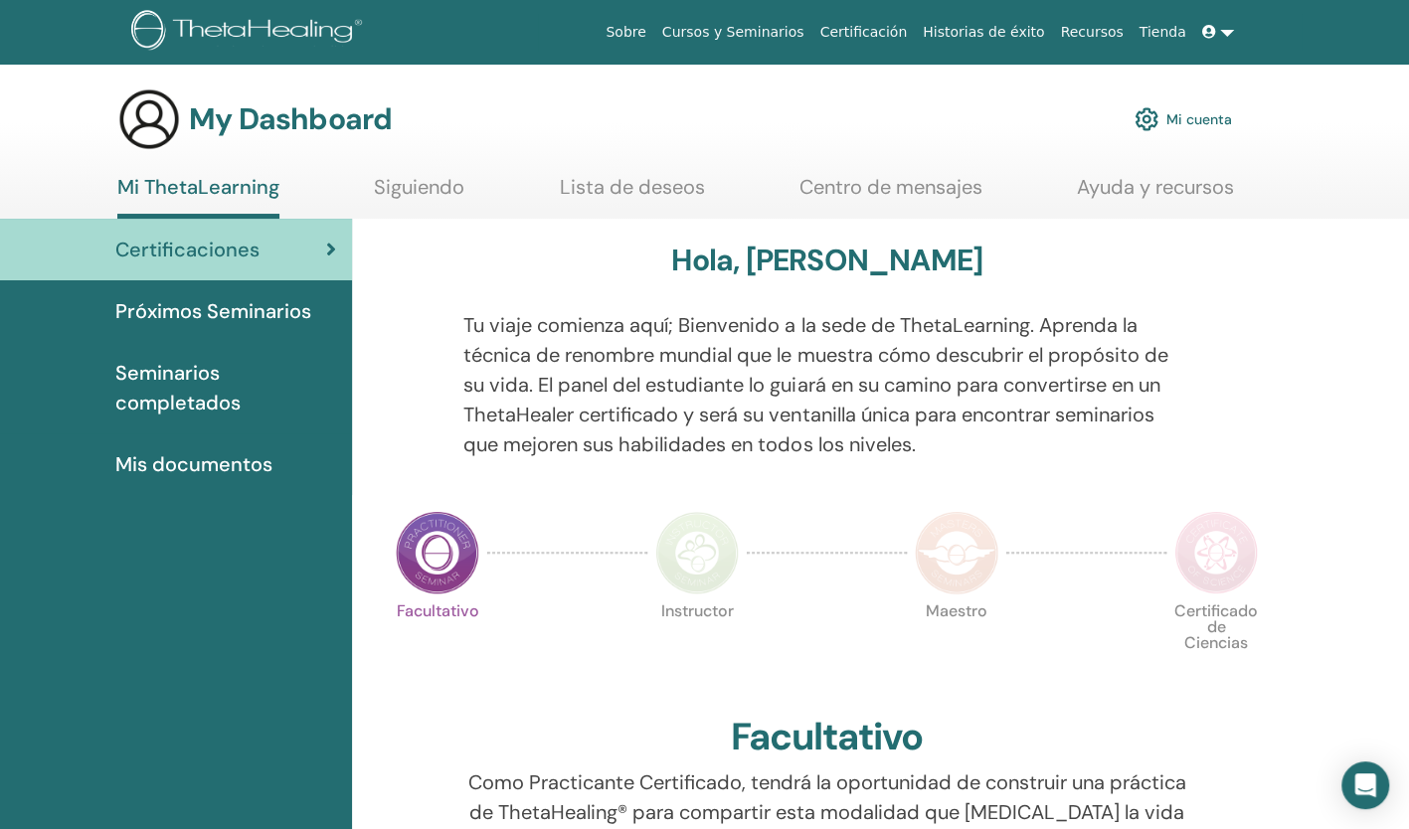
click at [1198, 112] on link "Mi cuenta" at bounding box center [1183, 119] width 97 height 44
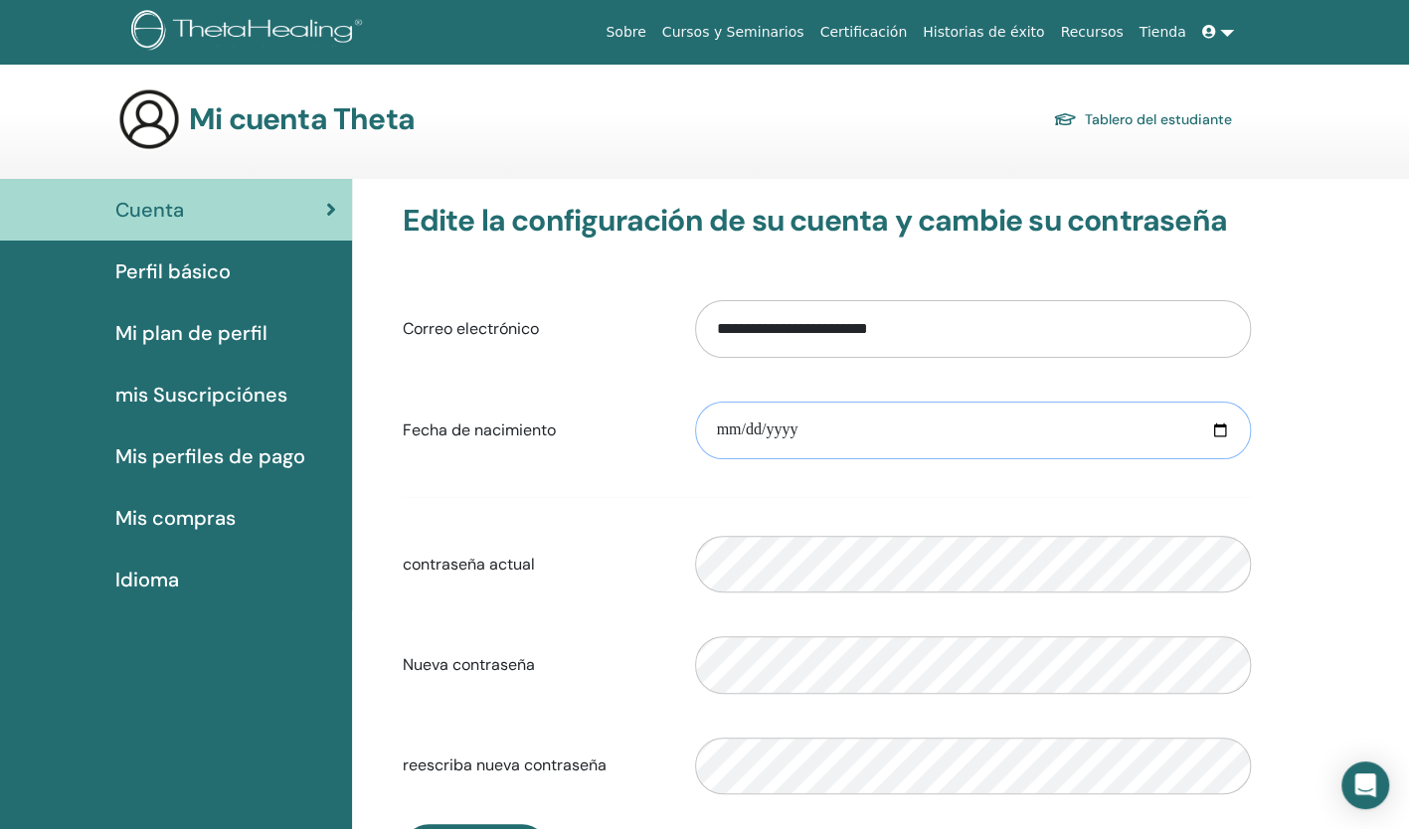
click at [724, 426] on input "date" at bounding box center [973, 431] width 556 height 58
click at [731, 428] on input "date" at bounding box center [973, 431] width 556 height 58
click at [726, 426] on input "date" at bounding box center [973, 431] width 556 height 58
type input "**********"
click at [683, 476] on form "**********" at bounding box center [827, 547] width 848 height 522
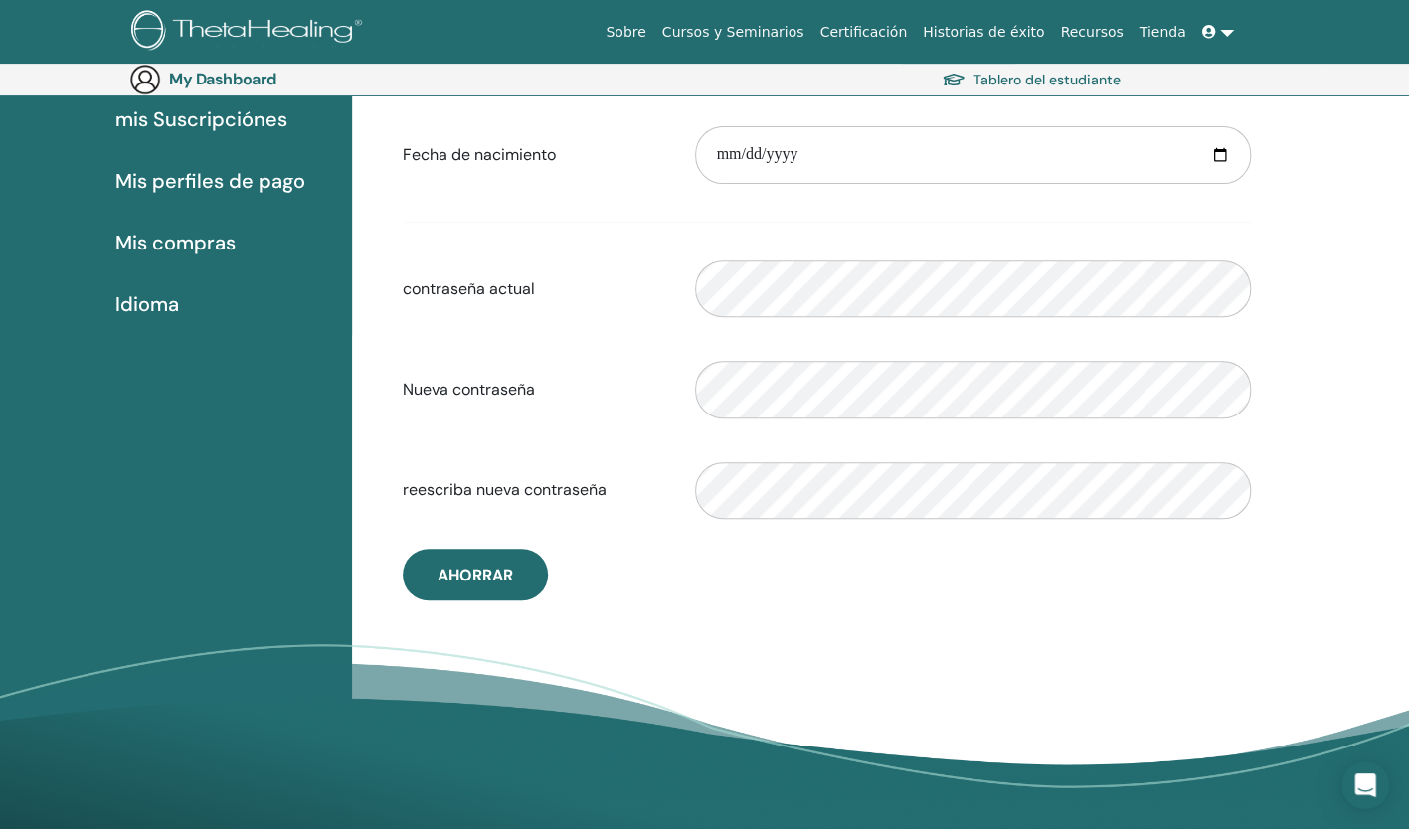
scroll to position [310, 0]
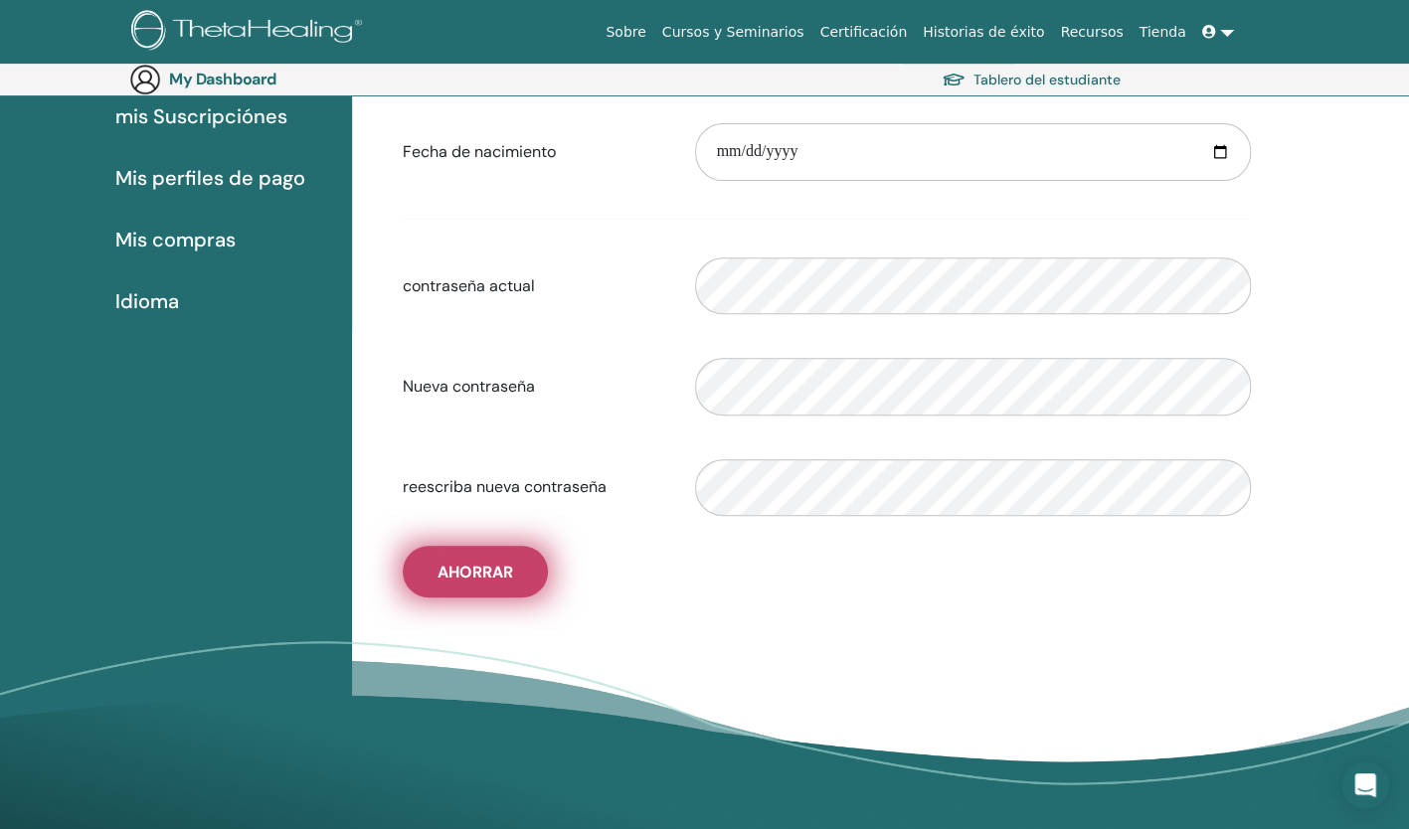
click at [523, 575] on button "Ahorrar" at bounding box center [475, 572] width 145 height 52
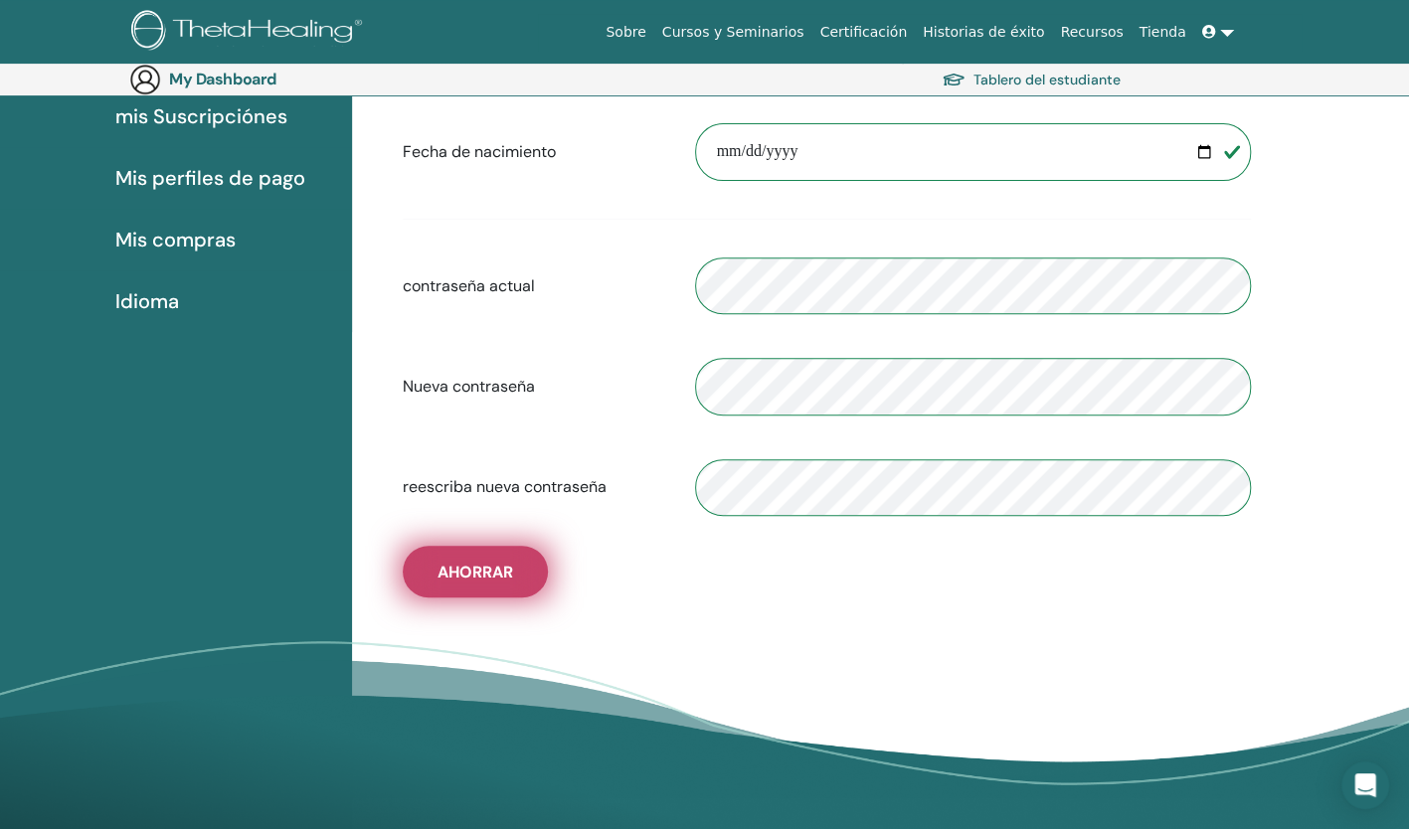
click at [523, 575] on button "Ahorrar" at bounding box center [475, 572] width 145 height 52
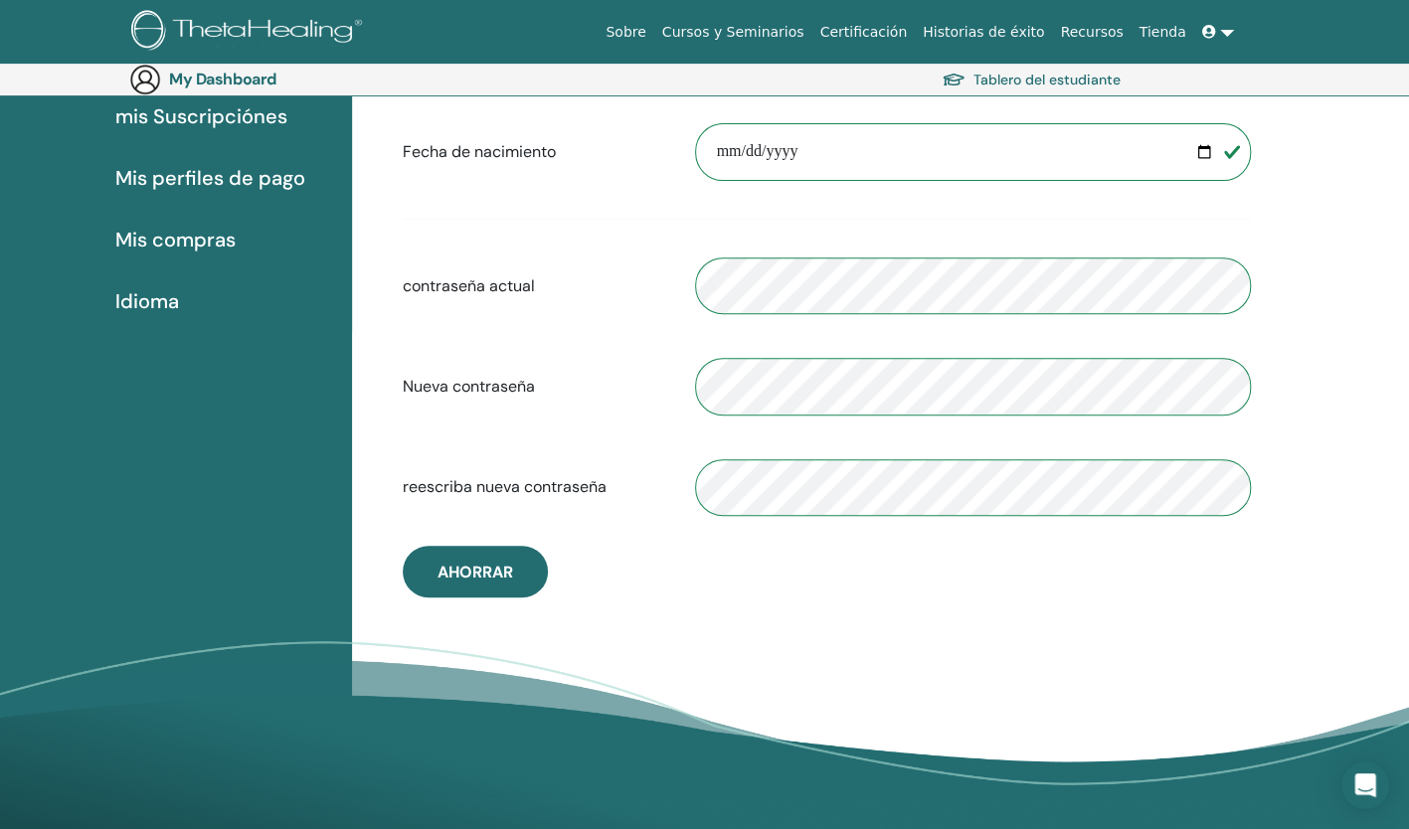
scroll to position [0, 0]
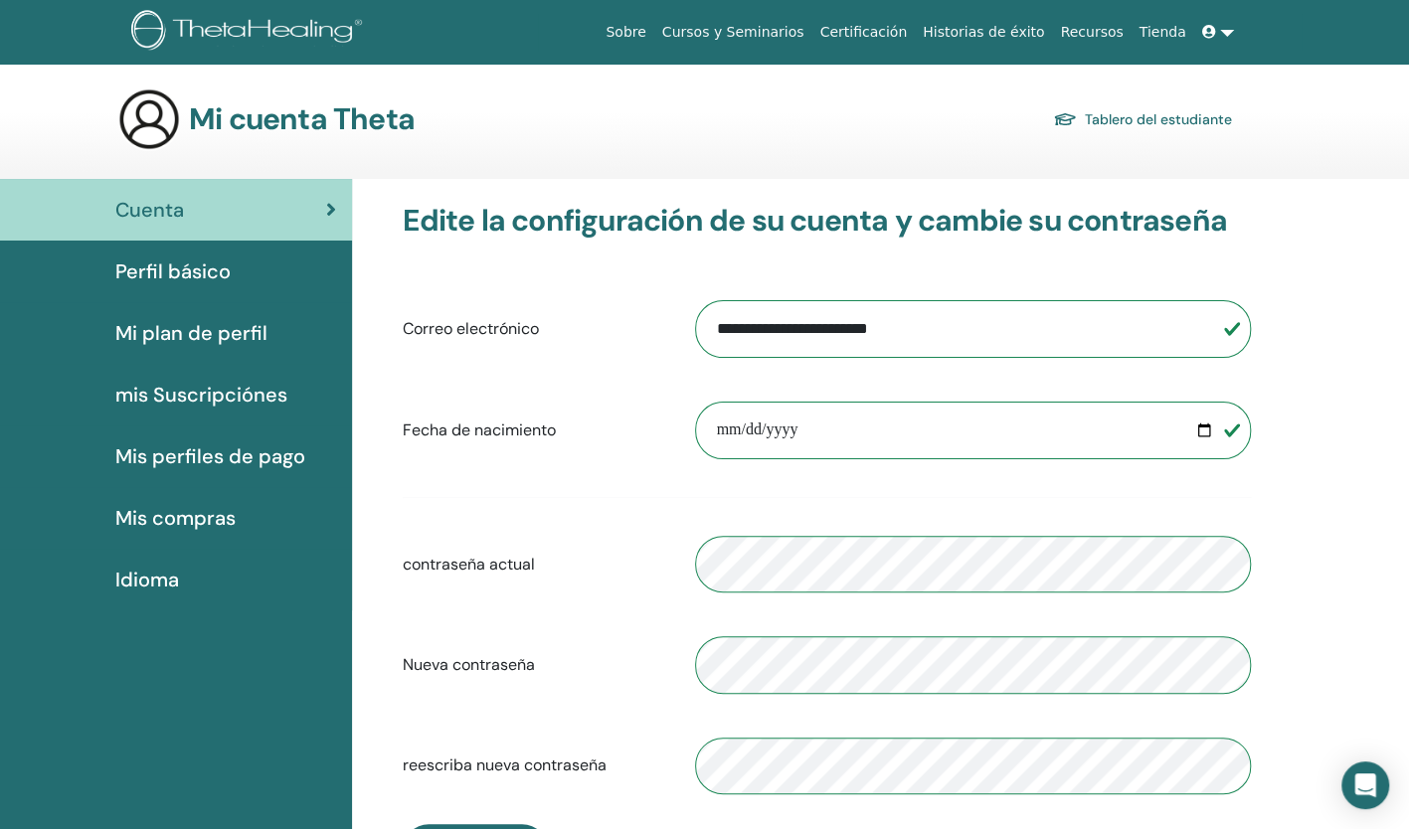
click at [167, 274] on span "Perfil básico" at bounding box center [172, 272] width 115 height 30
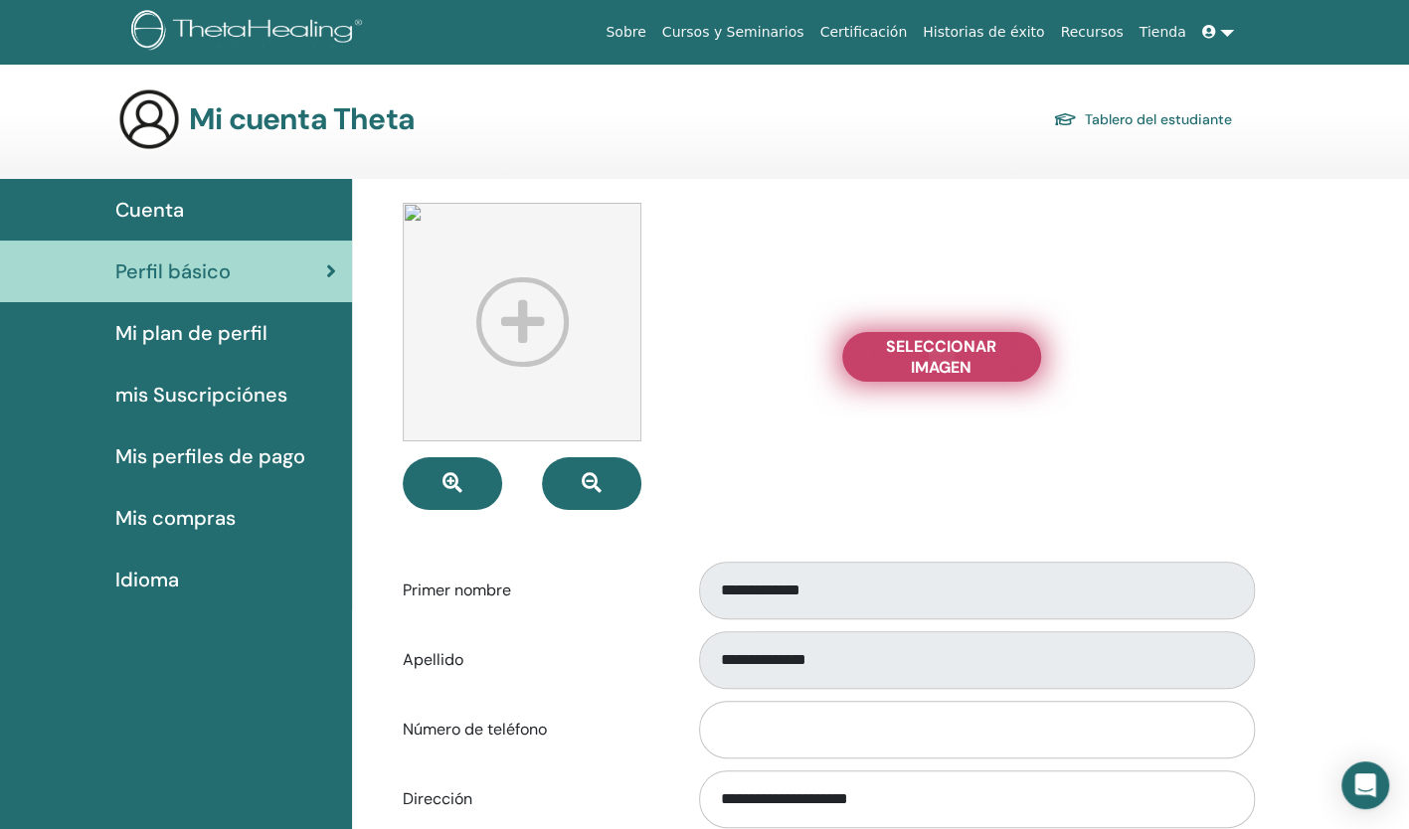
click at [948, 370] on span "Seleccionar imagen" at bounding box center [941, 357] width 149 height 42
click at [948, 364] on input "Seleccionar imagen" at bounding box center [942, 357] width 26 height 14
type input "**********"
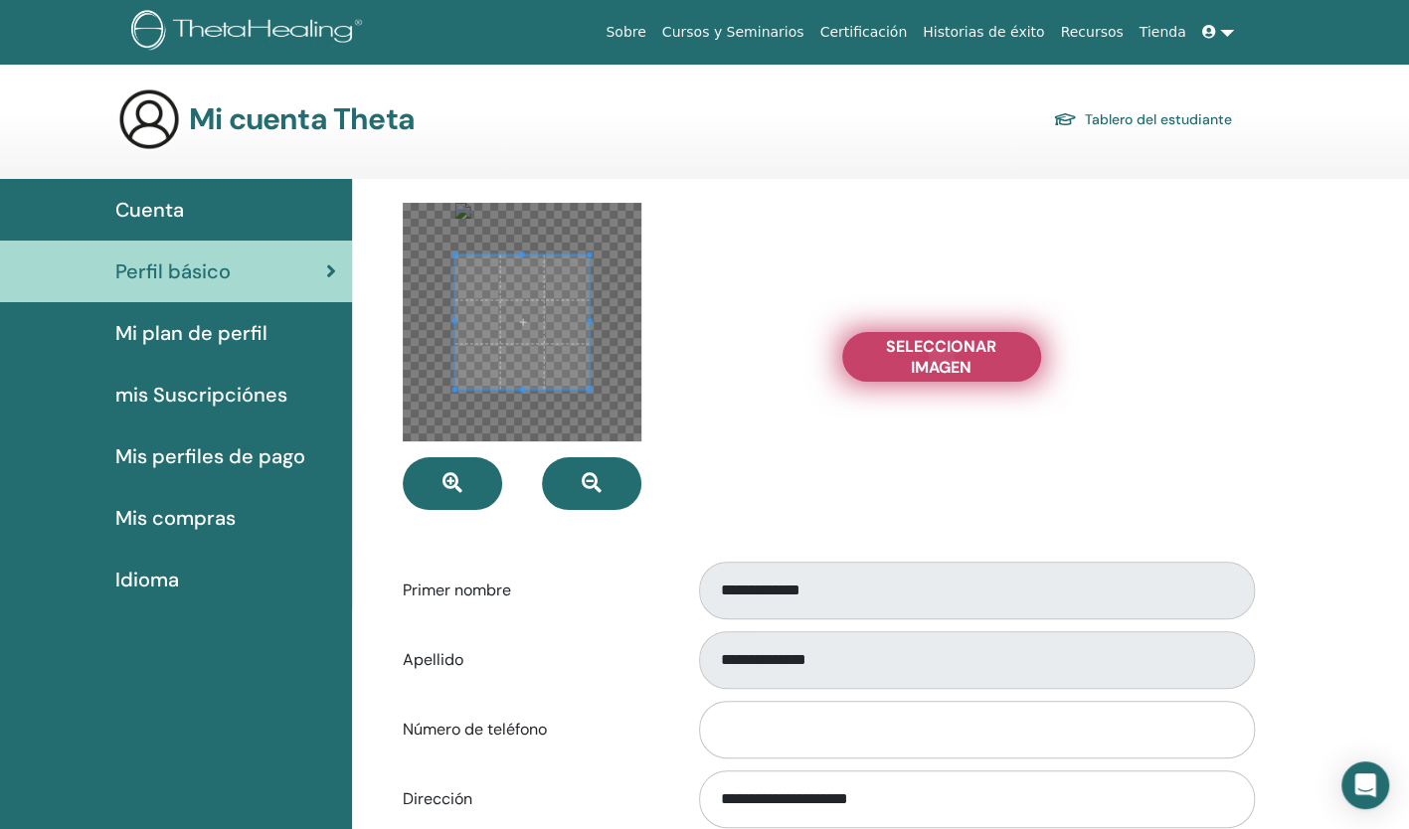
click at [904, 366] on span "Seleccionar imagen" at bounding box center [941, 357] width 149 height 42
click at [929, 364] on input "Seleccionar imagen" at bounding box center [942, 357] width 26 height 14
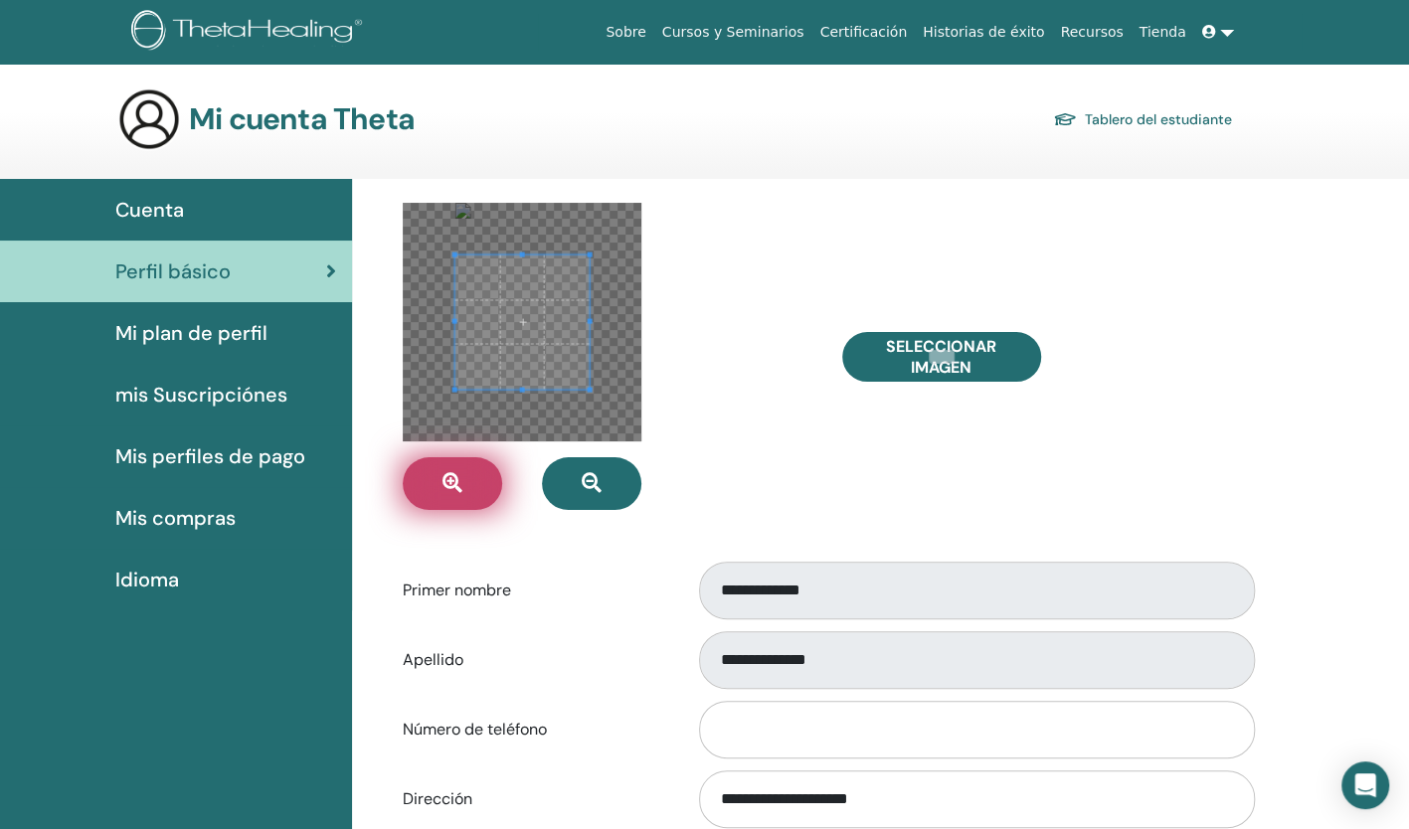
click at [443, 468] on button "button" at bounding box center [452, 483] width 99 height 53
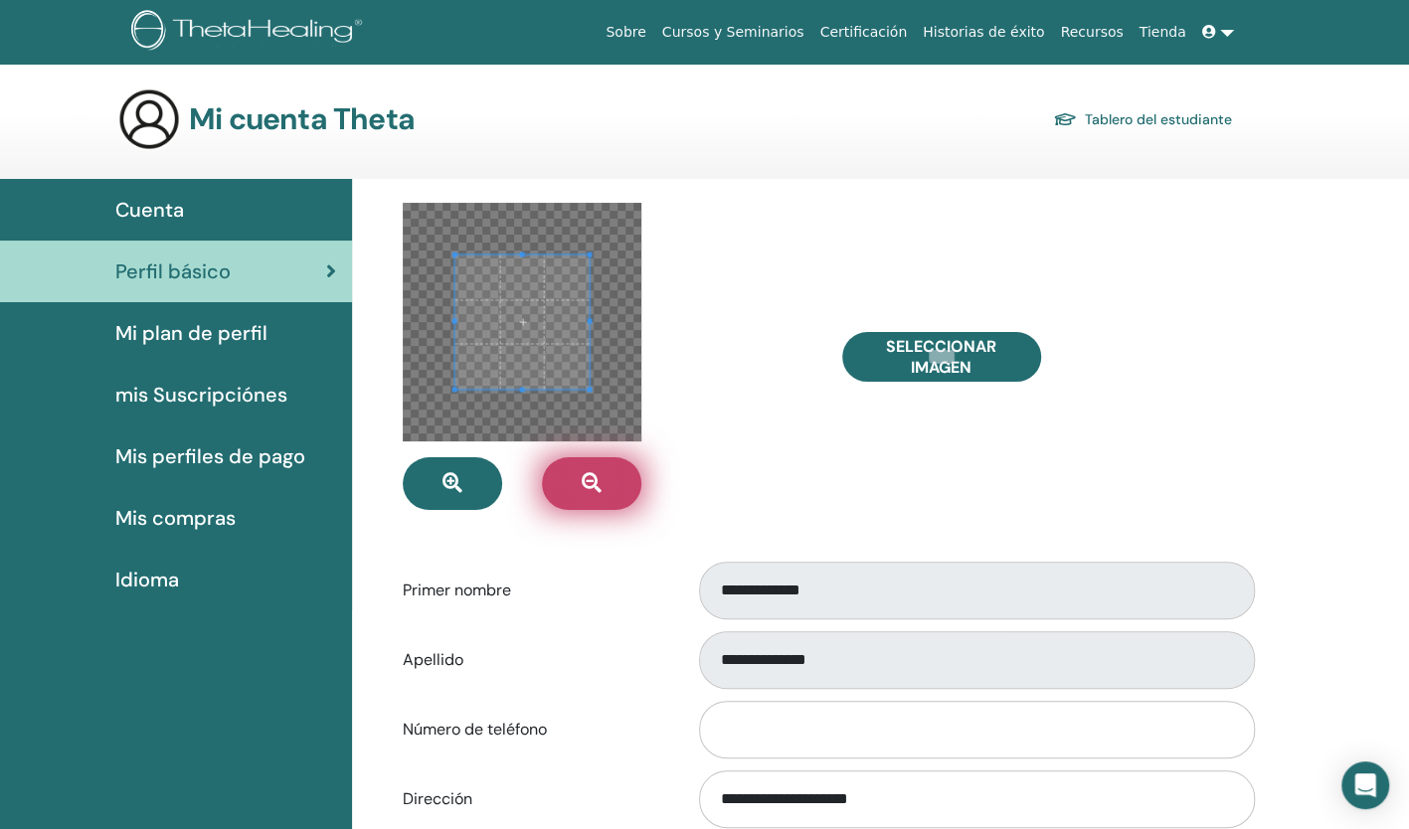
click at [598, 479] on icon "button" at bounding box center [592, 483] width 20 height 20
click at [546, 285] on span at bounding box center [520, 319] width 134 height 134
click at [732, 403] on div at bounding box center [607, 356] width 439 height 307
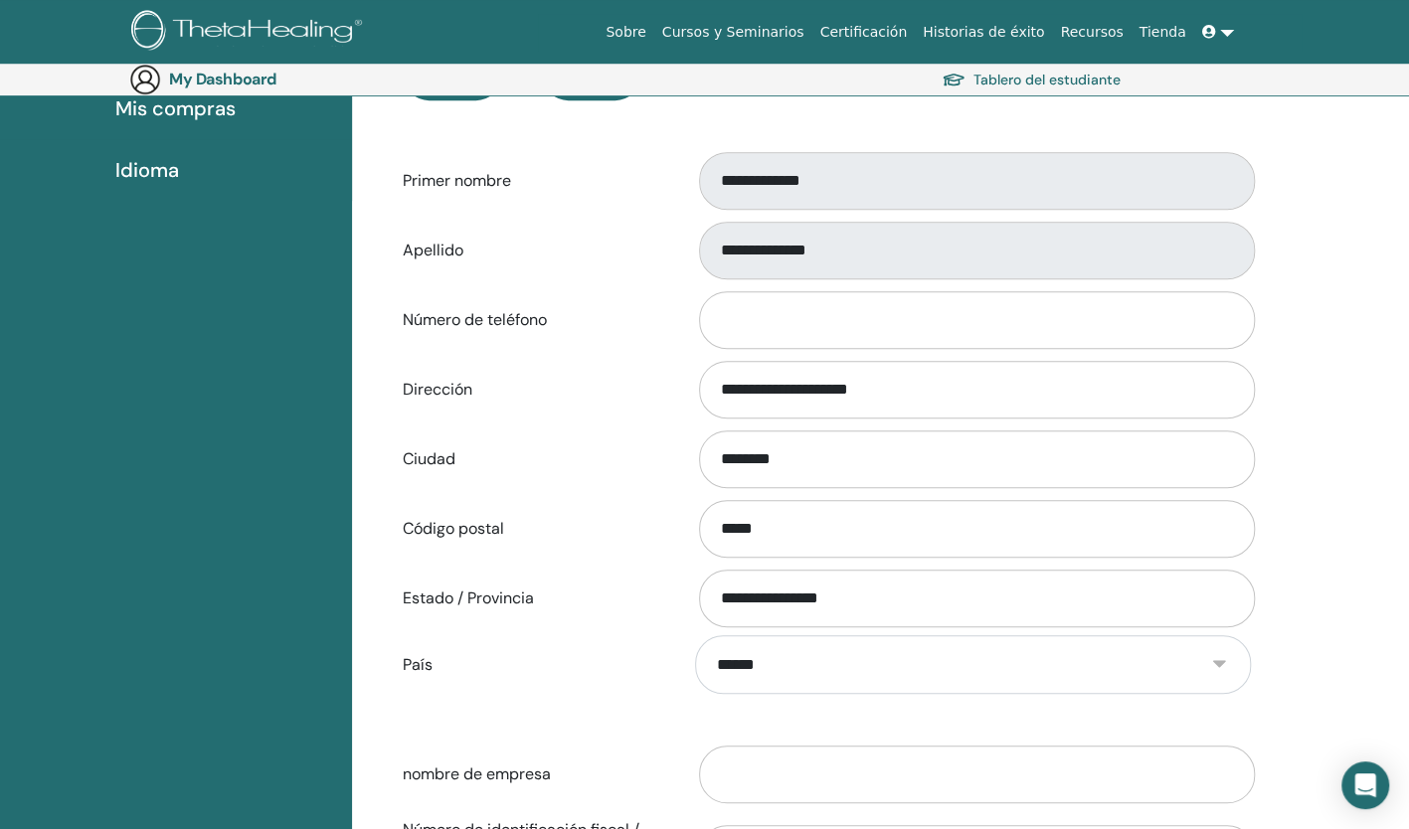
scroll to position [453, 0]
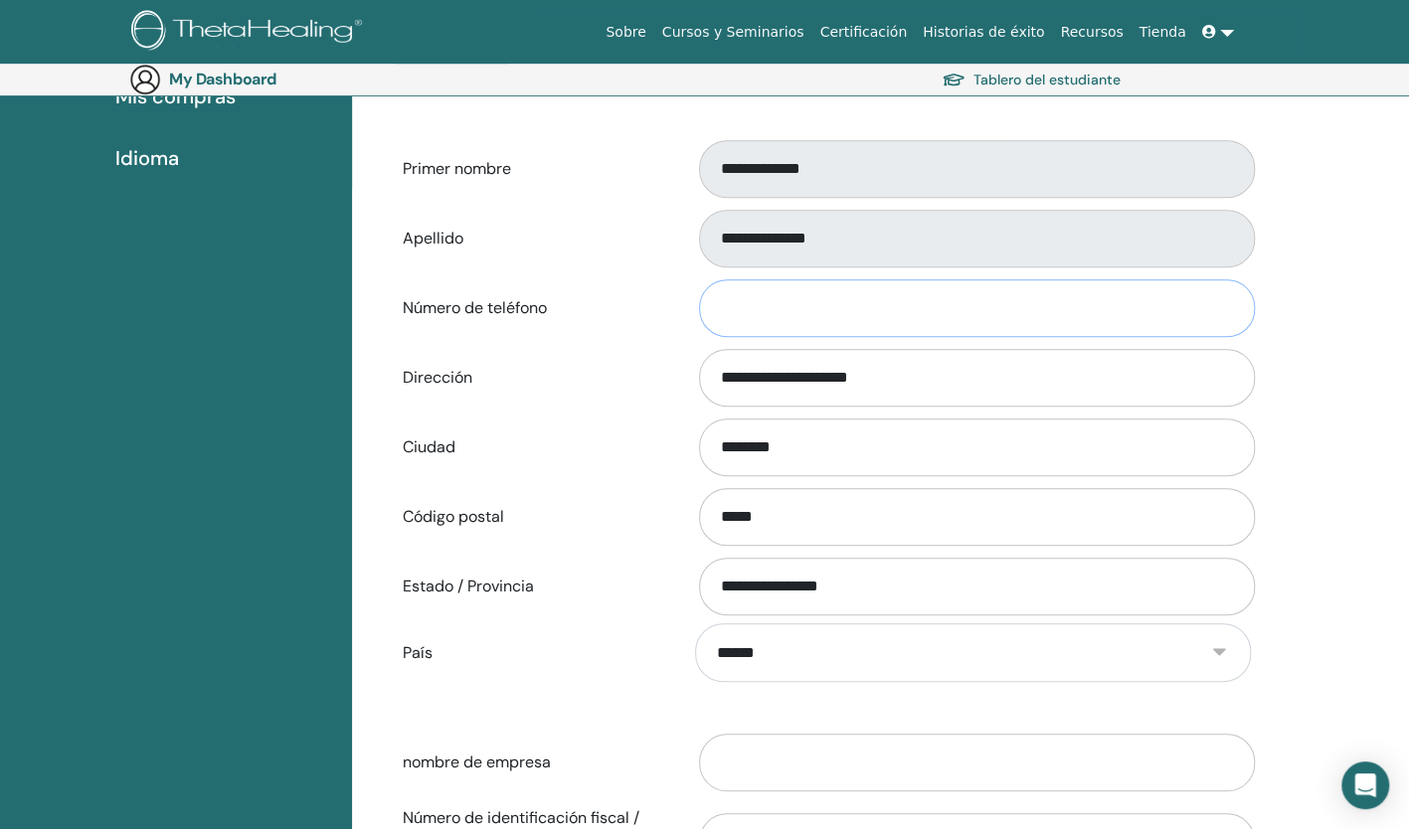
click at [1008, 326] on input "Número de teléfono" at bounding box center [977, 308] width 556 height 58
type input "**********"
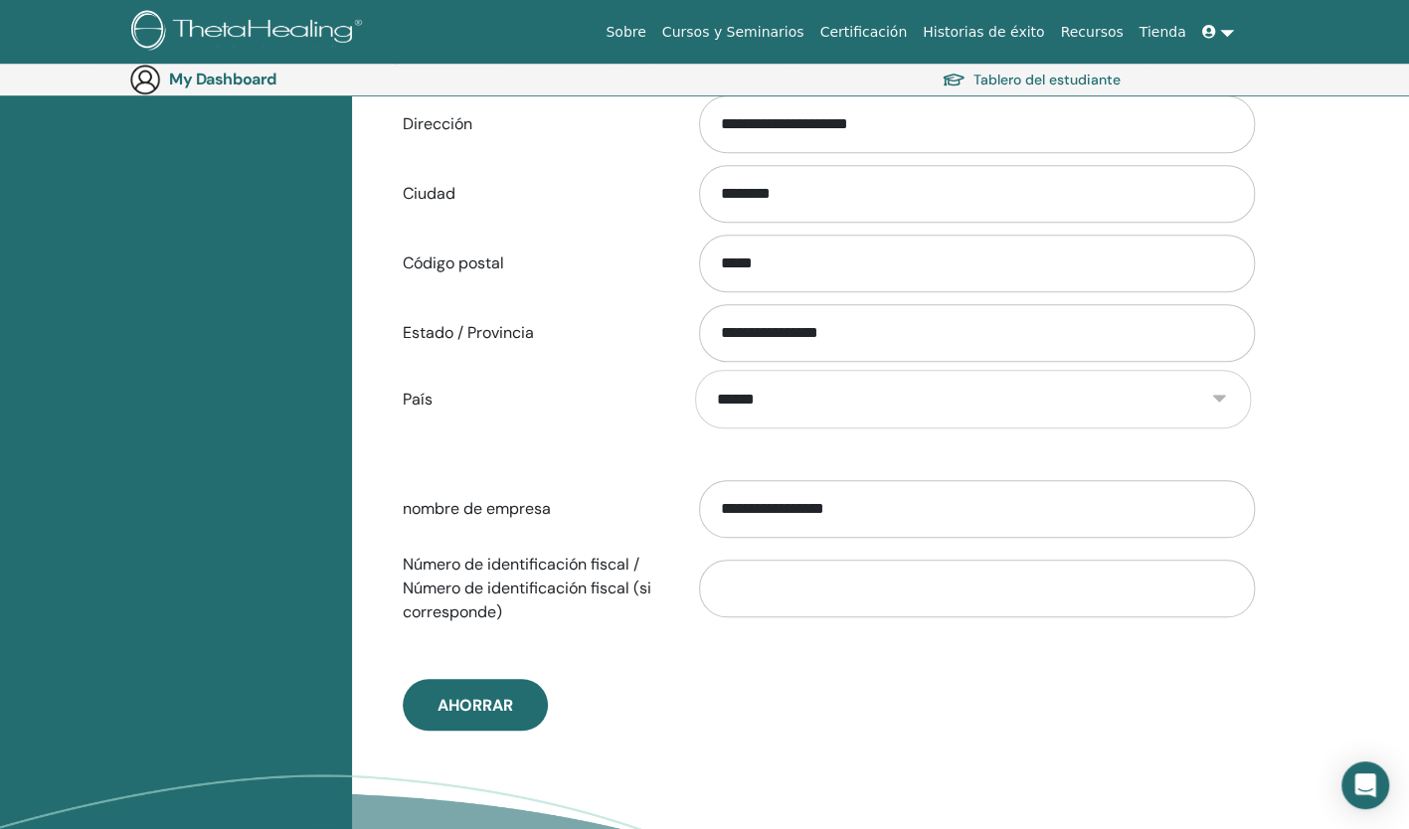
scroll to position [732, 0]
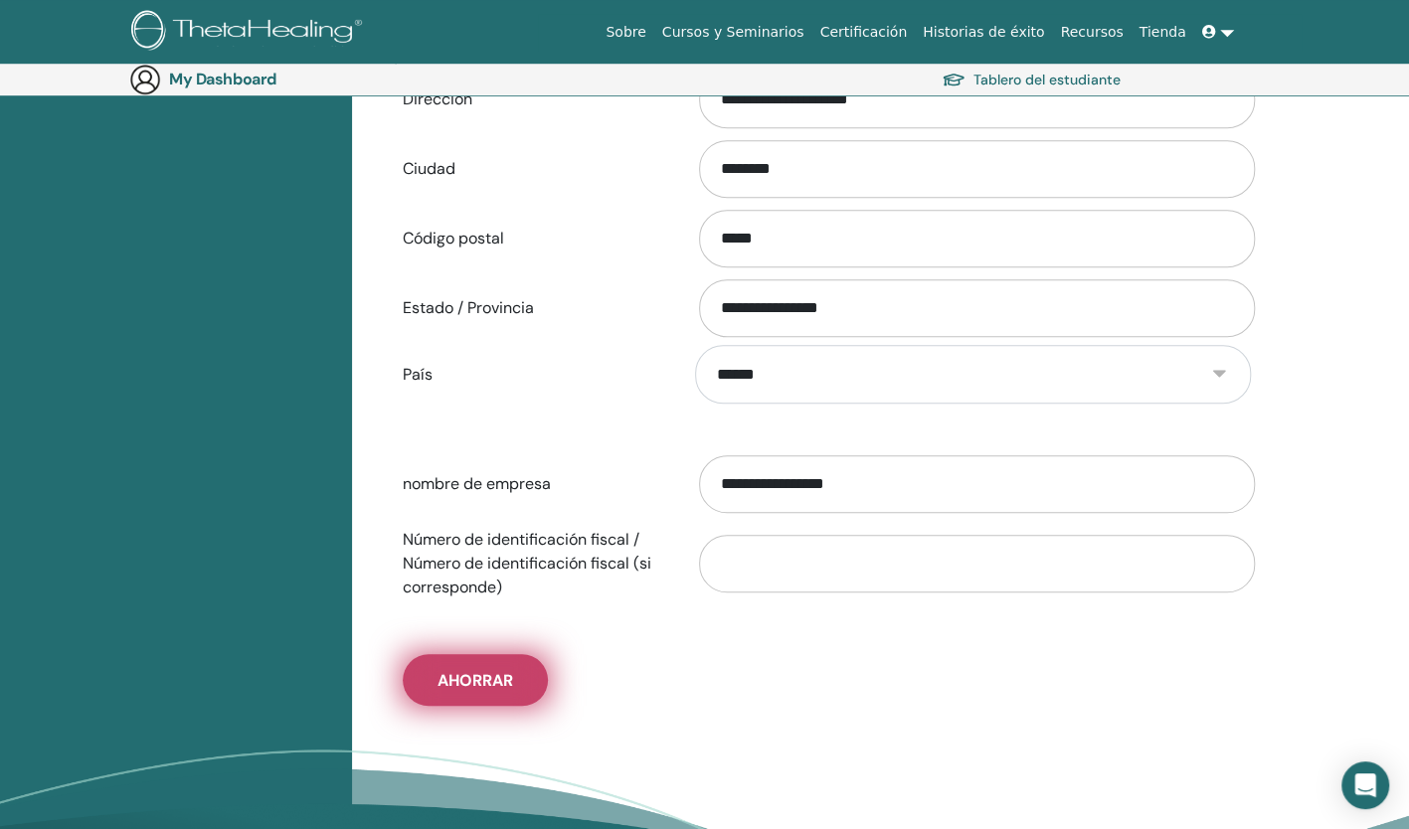
click at [524, 674] on button "Ahorrar" at bounding box center [475, 680] width 145 height 52
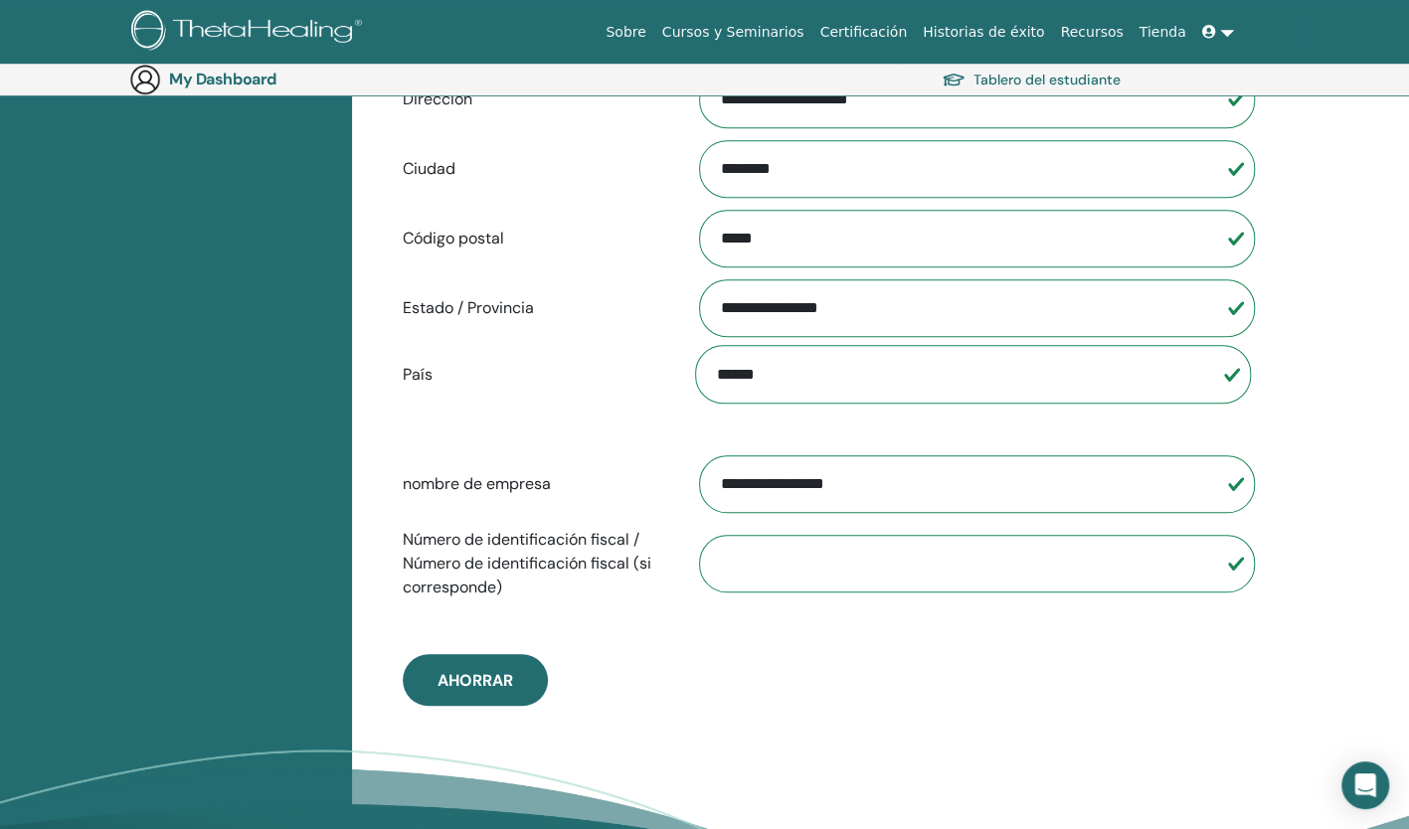
scroll to position [0, 0]
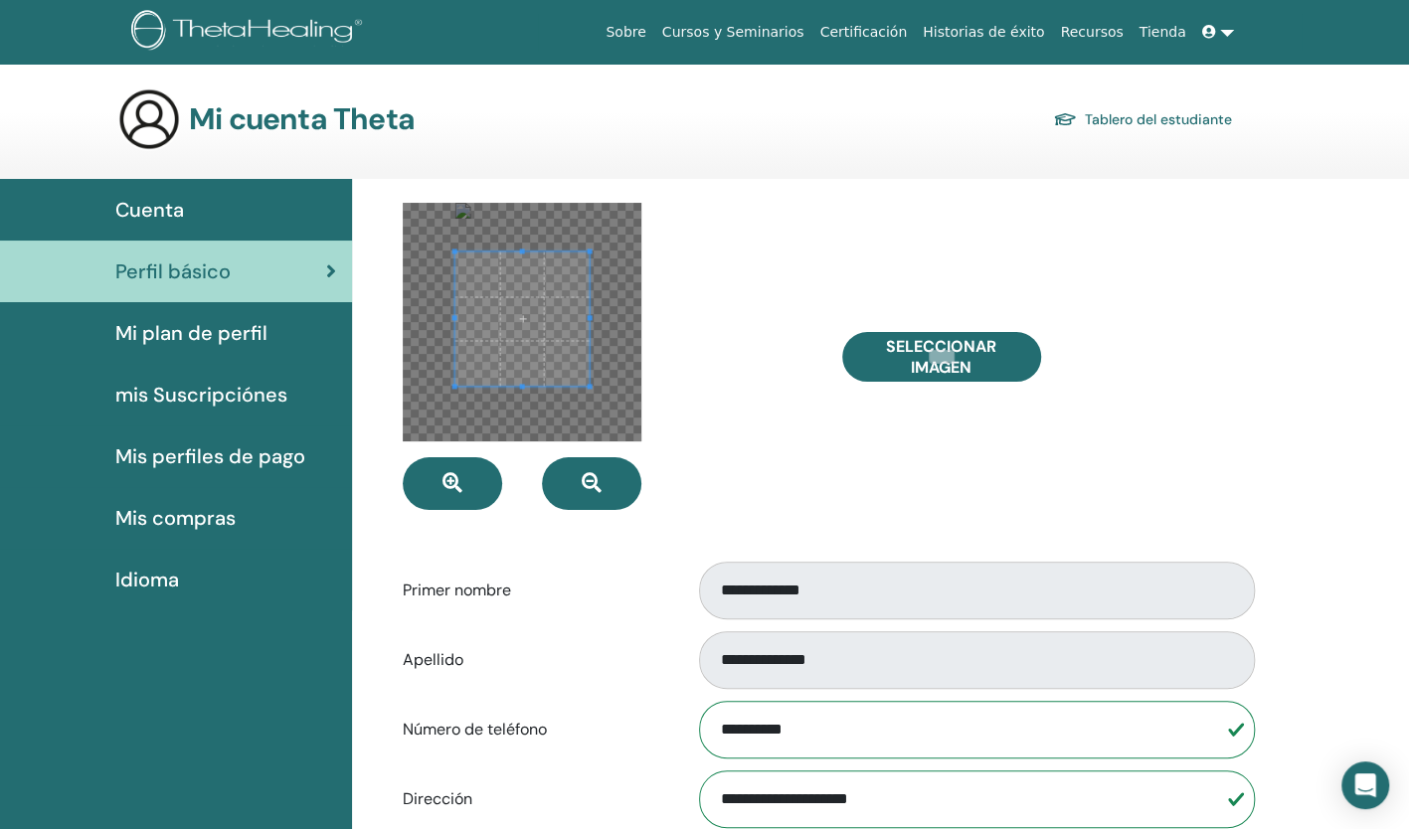
click at [214, 206] on div "Cuenta" at bounding box center [176, 210] width 320 height 30
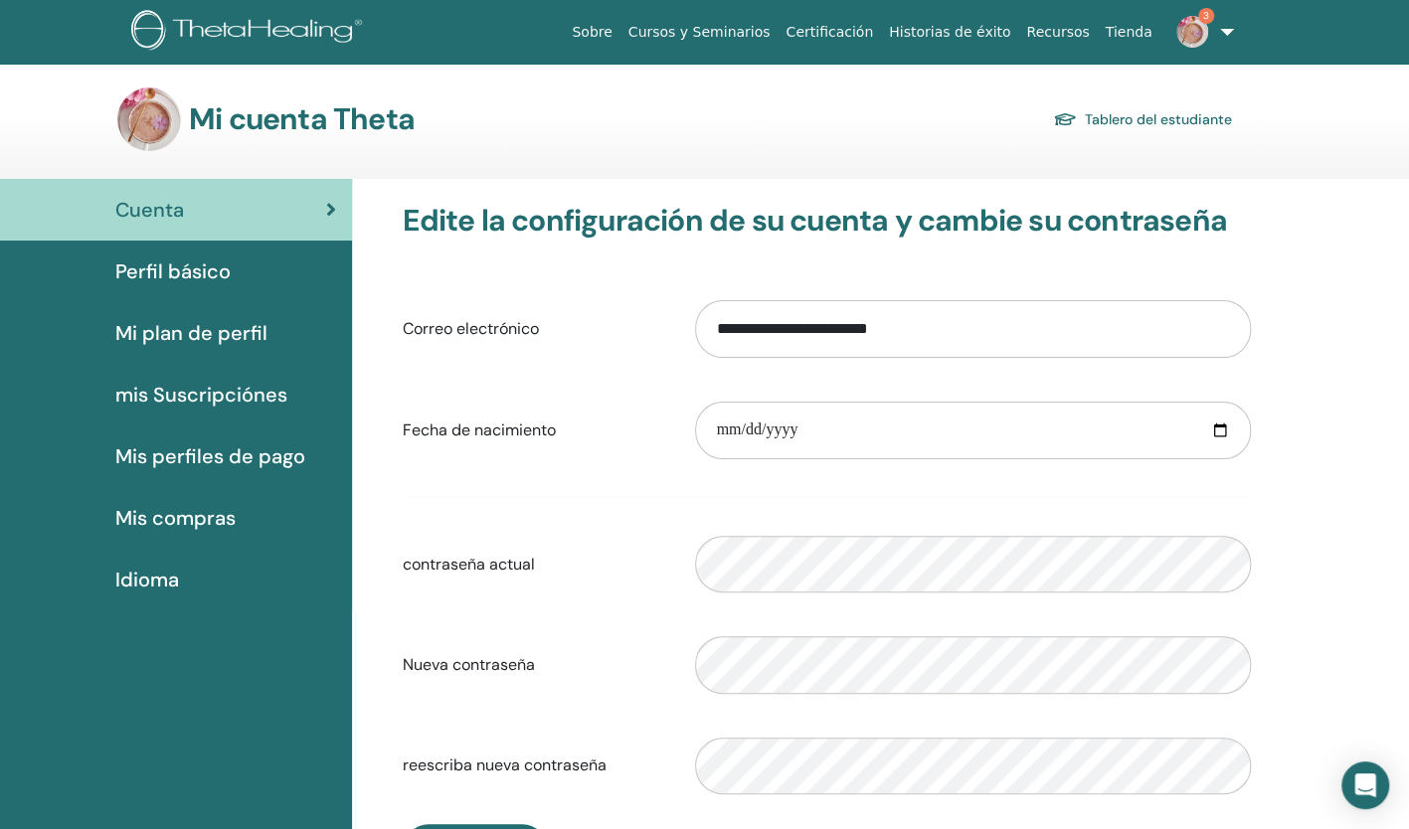
click at [187, 265] on span "Perfil básico" at bounding box center [172, 272] width 115 height 30
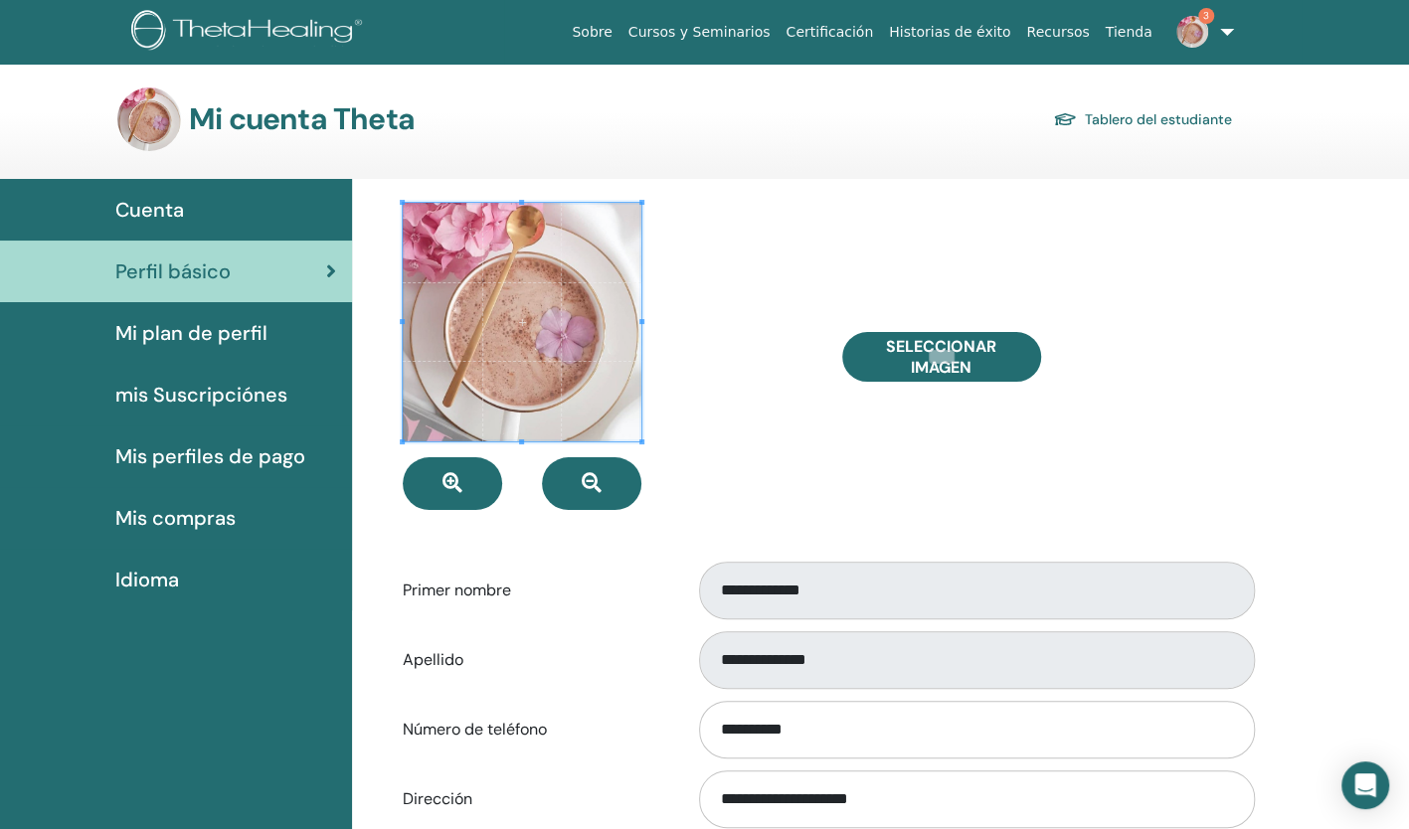
click at [187, 332] on span "Mi plan de perfil" at bounding box center [191, 333] width 152 height 30
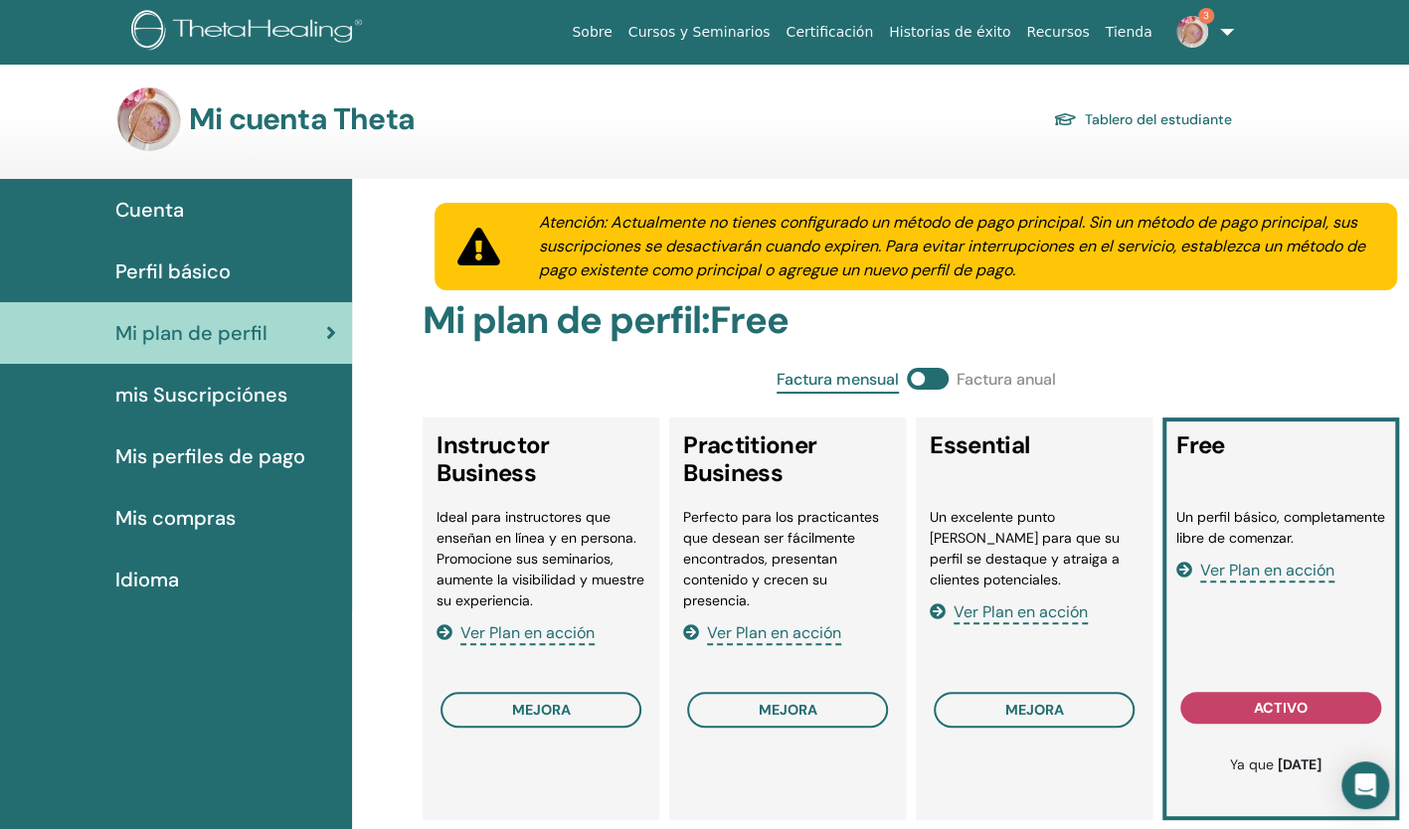
click at [211, 393] on span "mis Suscripciónes" at bounding box center [201, 395] width 172 height 30
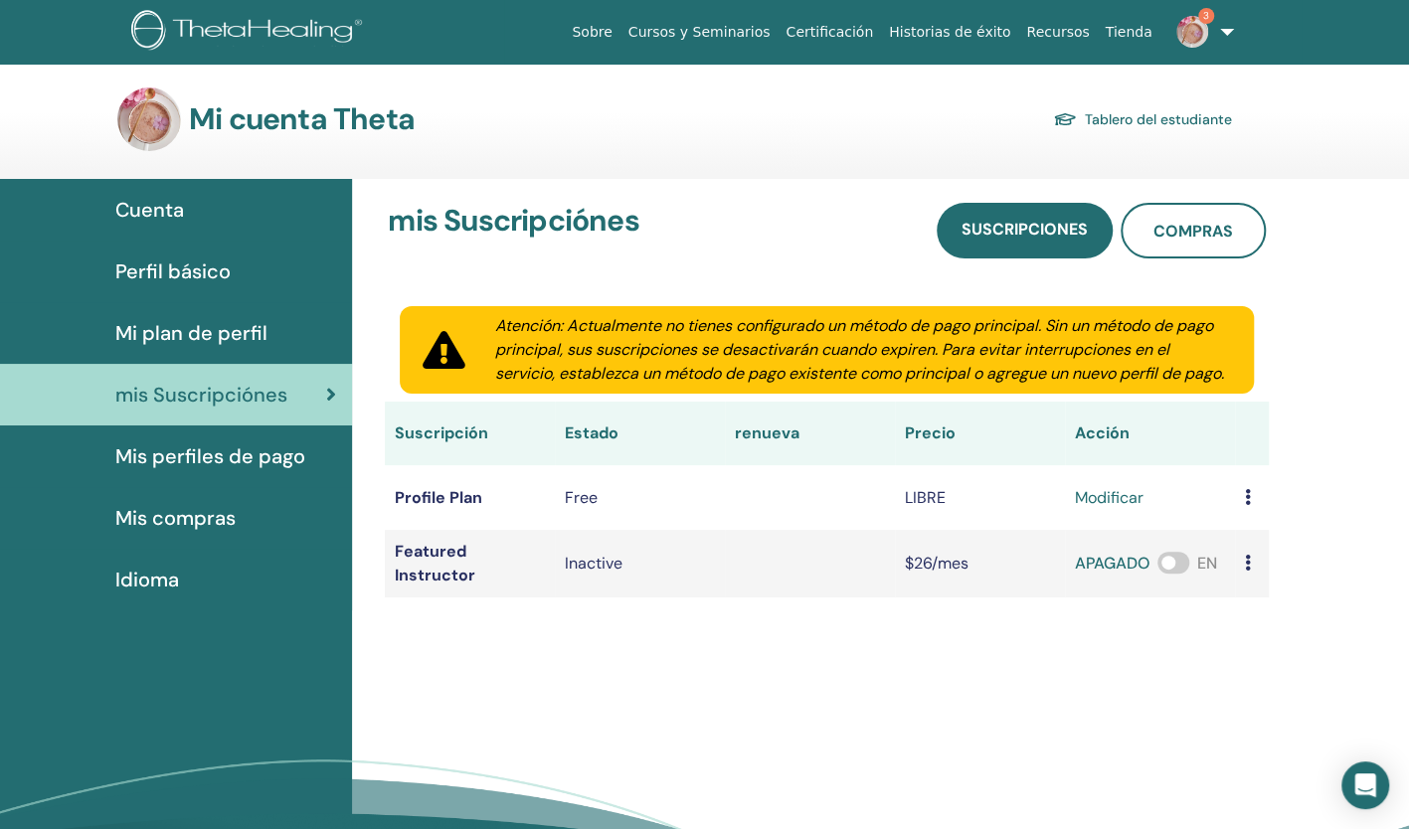
click at [184, 514] on span "Mis compras" at bounding box center [175, 518] width 120 height 30
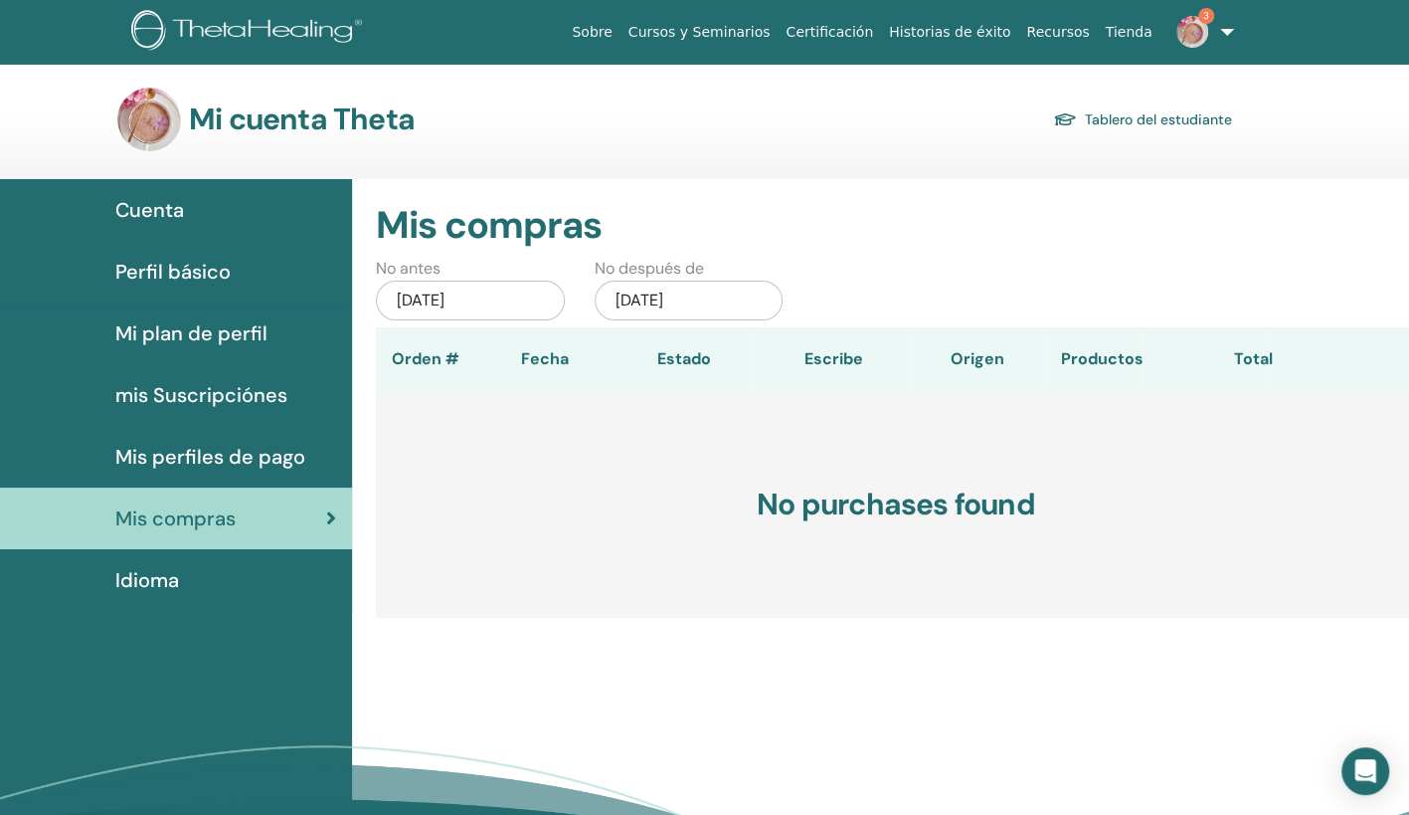
click at [1182, 32] on img at bounding box center [1193, 32] width 32 height 32
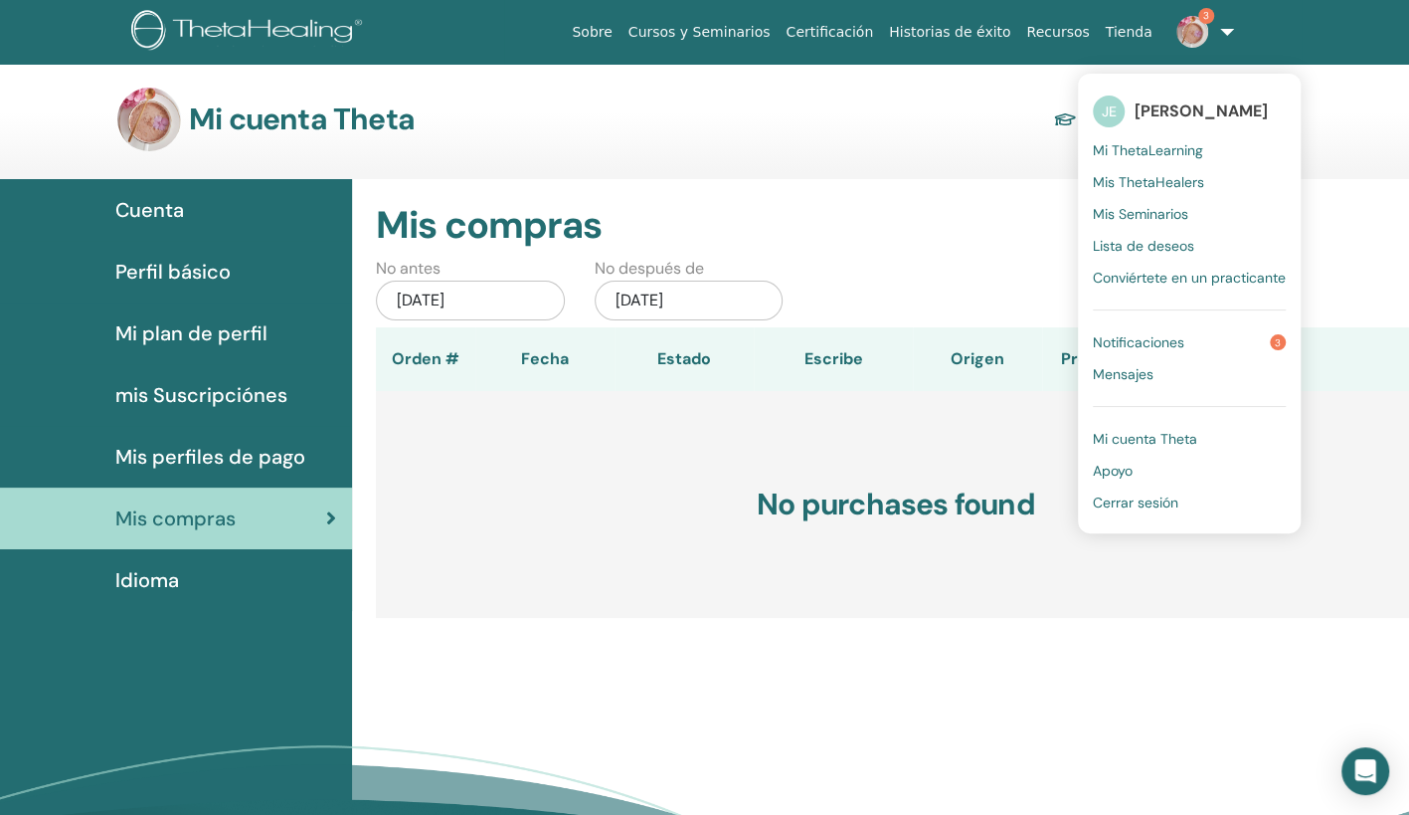
click at [1168, 334] on span "Notificaciones" at bounding box center [1138, 342] width 91 height 18
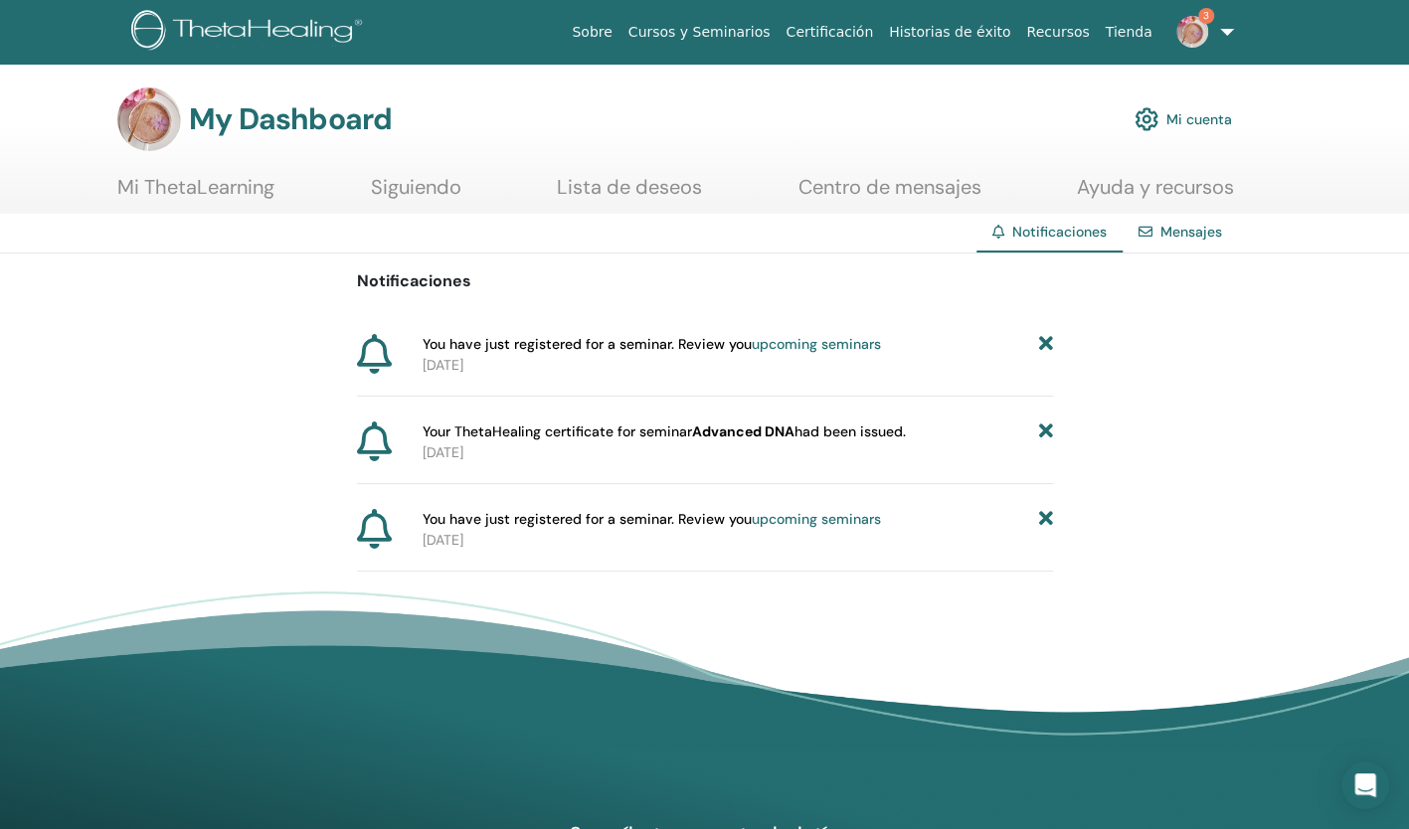
click at [589, 429] on span "Your ThetaHealing certificate for seminar Advanced DNA had been issued." at bounding box center [664, 432] width 483 height 21
click at [876, 432] on span "Your ThetaHealing certificate for seminar Advanced DNA had been issued." at bounding box center [664, 432] width 483 height 21
click at [722, 30] on link "Cursos y Seminarios" at bounding box center [700, 32] width 158 height 37
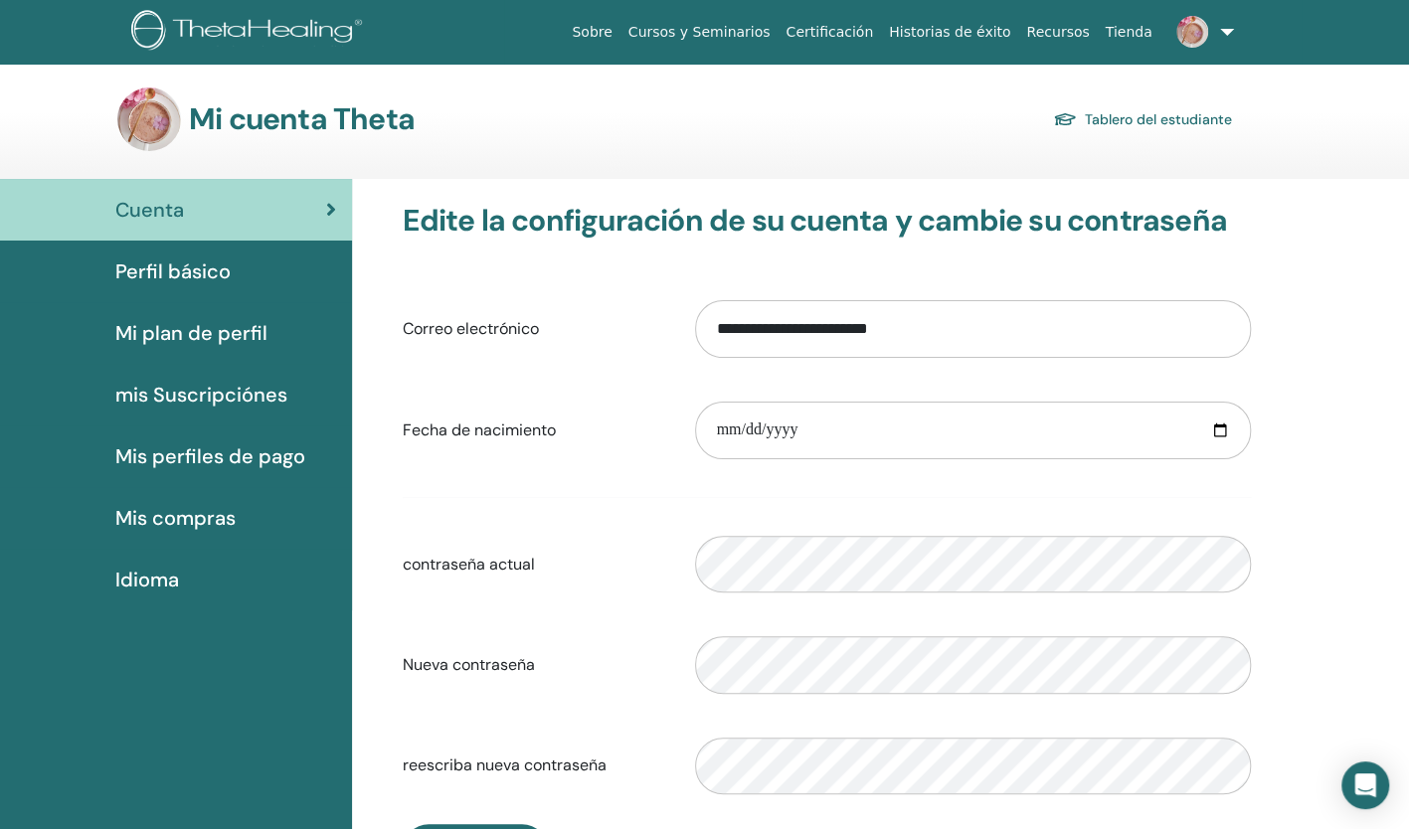
click at [1118, 116] on link "Tablero del estudiante" at bounding box center [1142, 119] width 179 height 28
